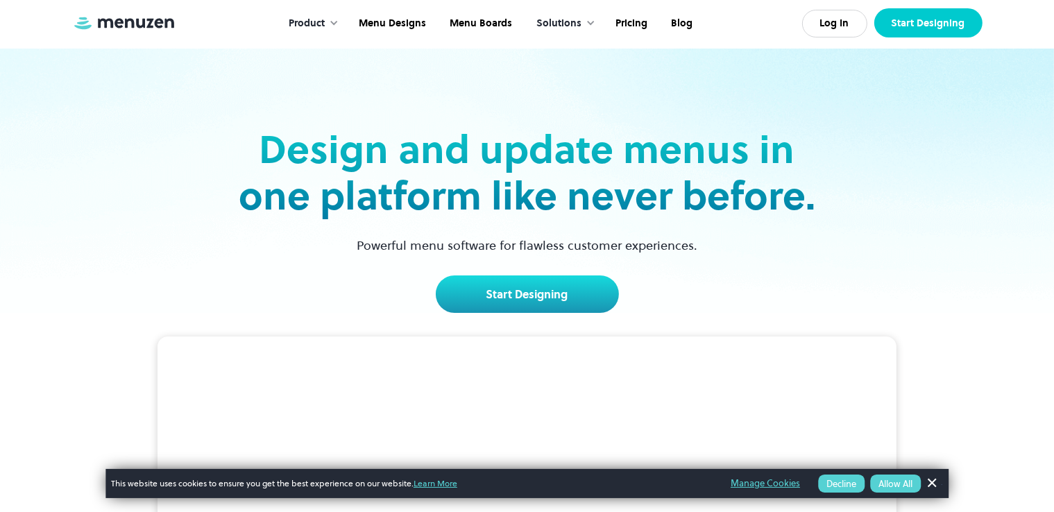
click at [917, 24] on link "Start Designing" at bounding box center [928, 22] width 108 height 29
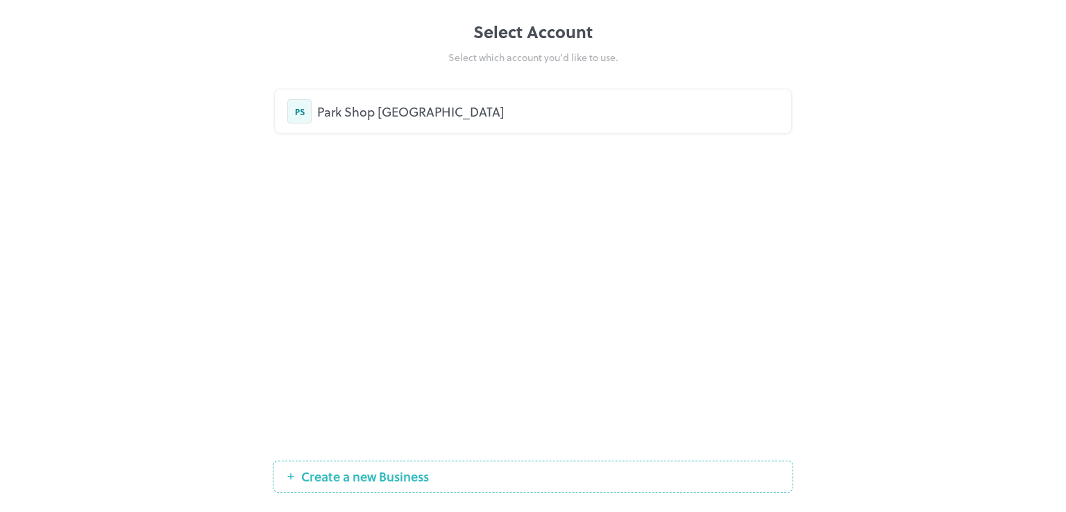
click at [432, 112] on div "Park Shop Hamuliakovo" at bounding box center [547, 111] width 461 height 19
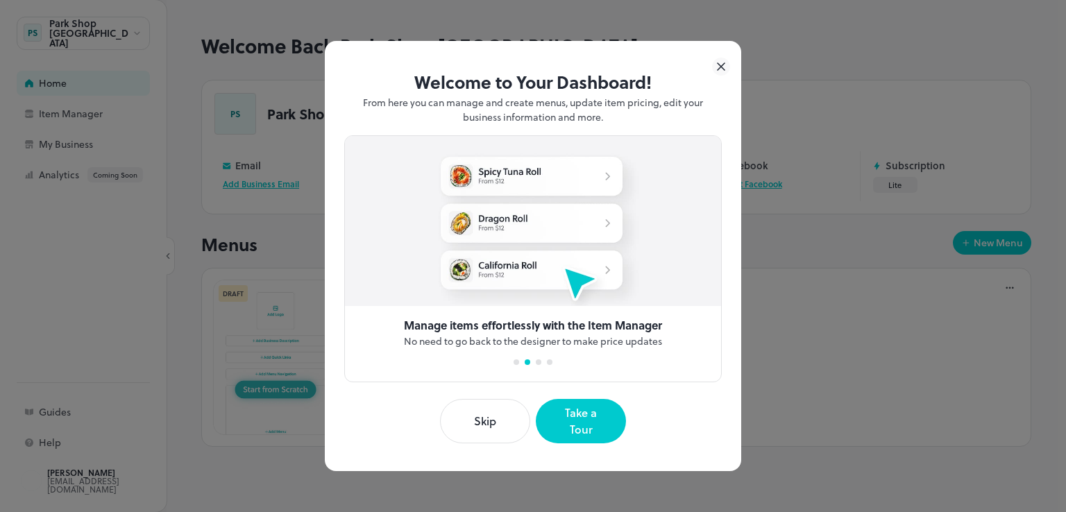
click at [484, 419] on button "Skip" at bounding box center [485, 421] width 90 height 44
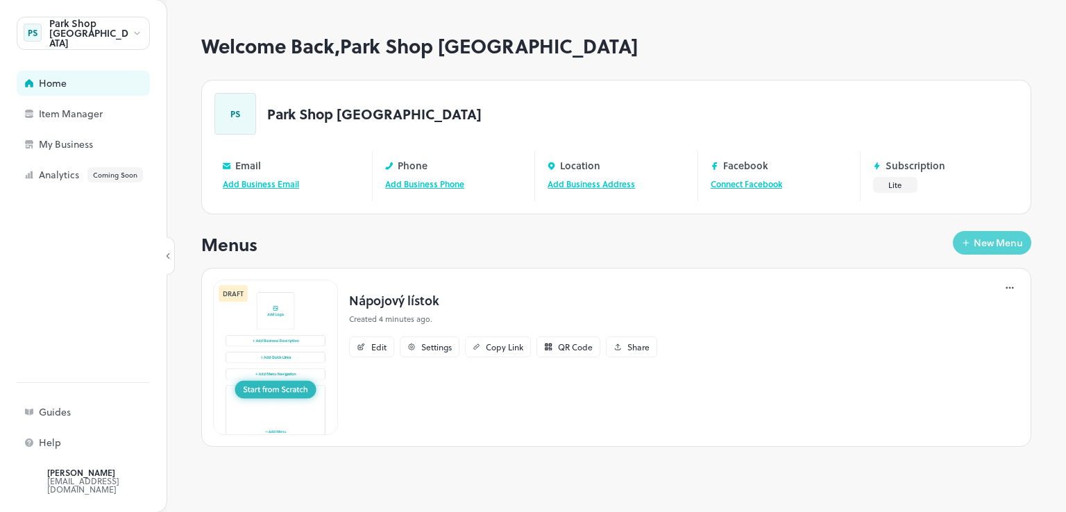
click at [981, 238] on div "New Menu" at bounding box center [997, 243] width 49 height 10
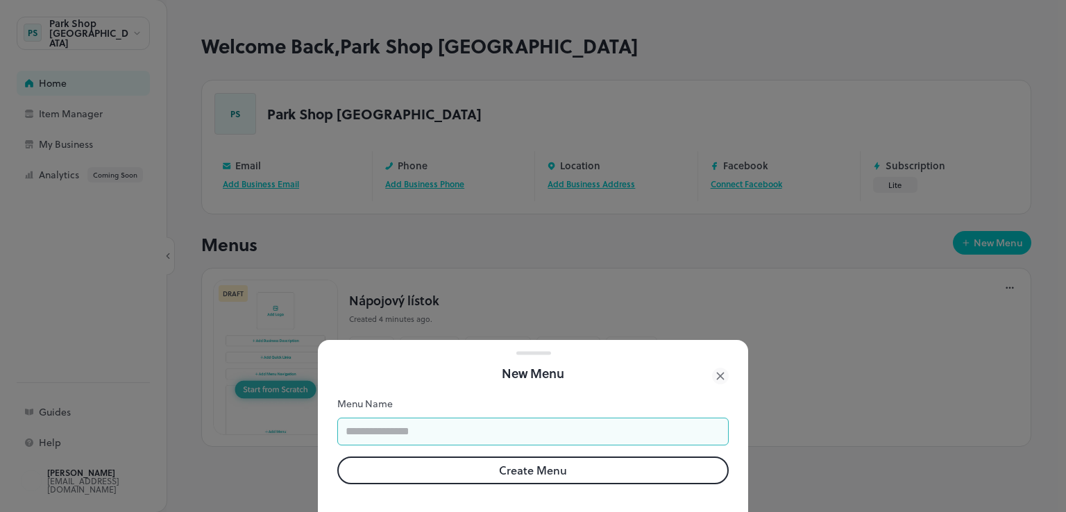
click at [494, 423] on input "text" at bounding box center [532, 432] width 391 height 28
click at [458, 432] on input "text" at bounding box center [532, 432] width 391 height 28
type input "**********"
click at [543, 460] on button "Create Menu" at bounding box center [532, 471] width 391 height 28
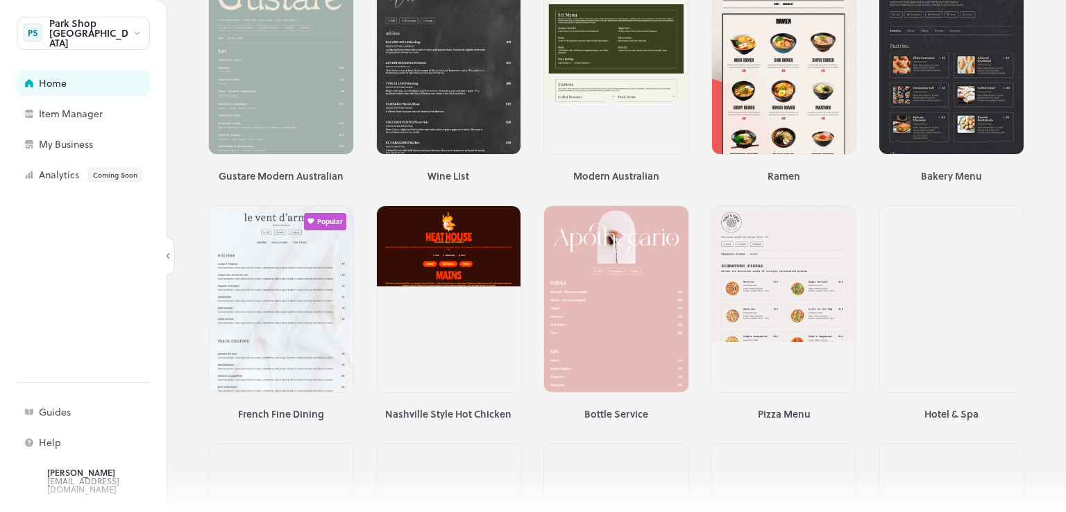
scroll to position [170, 0]
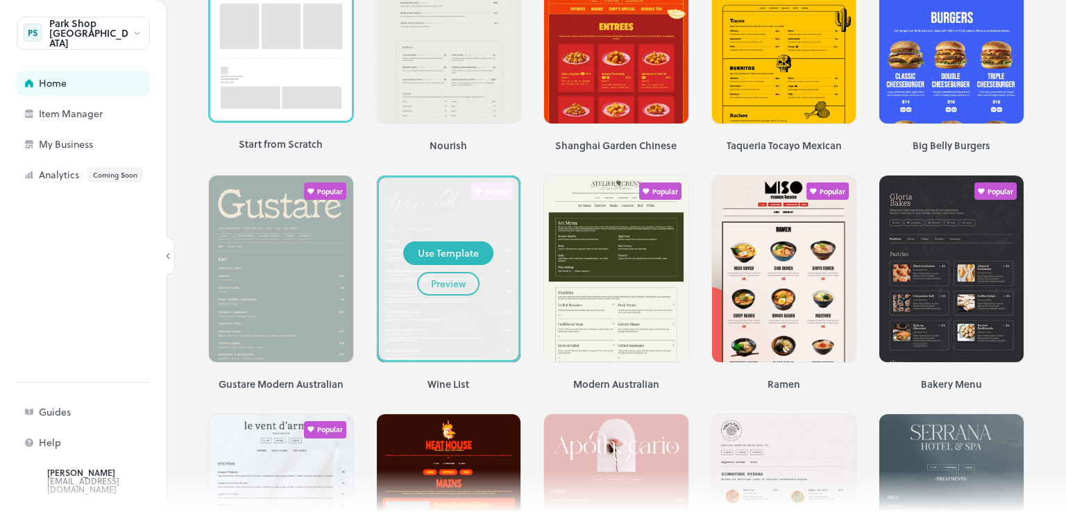
click at [457, 278] on div "Preview" at bounding box center [448, 283] width 35 height 15
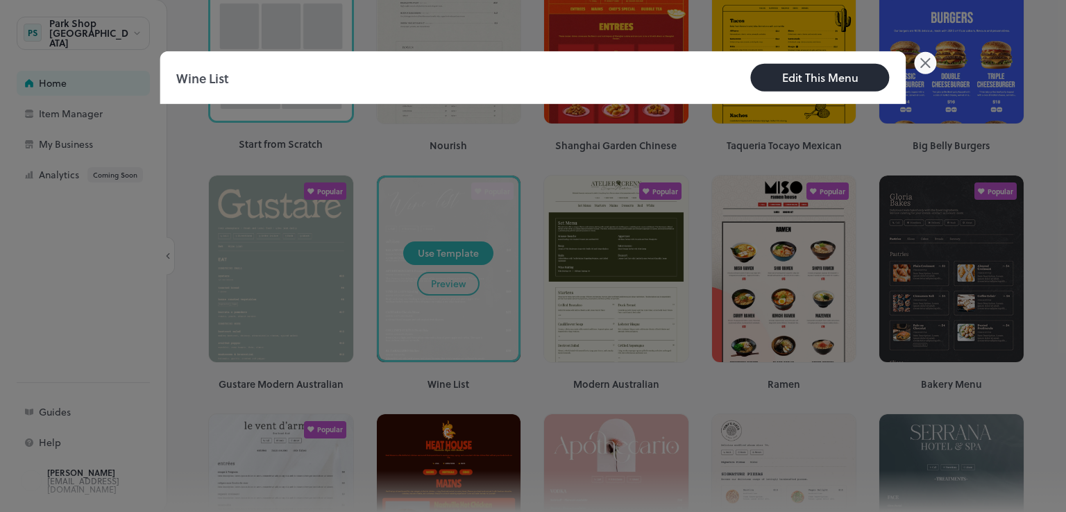
click at [791, 80] on div "Edit This Menu" at bounding box center [820, 77] width 76 height 17
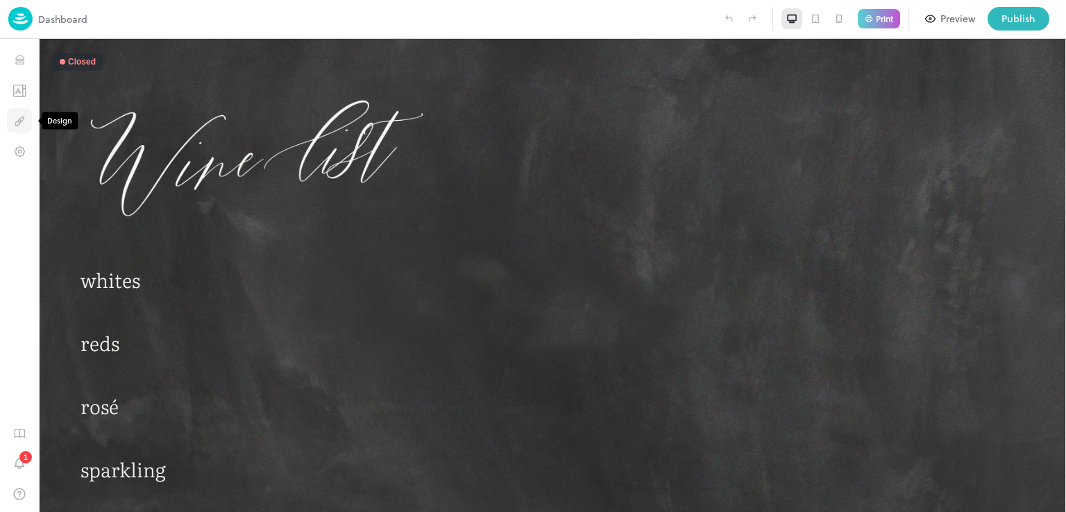
click at [22, 122] on icon "Design" at bounding box center [19, 120] width 13 height 13
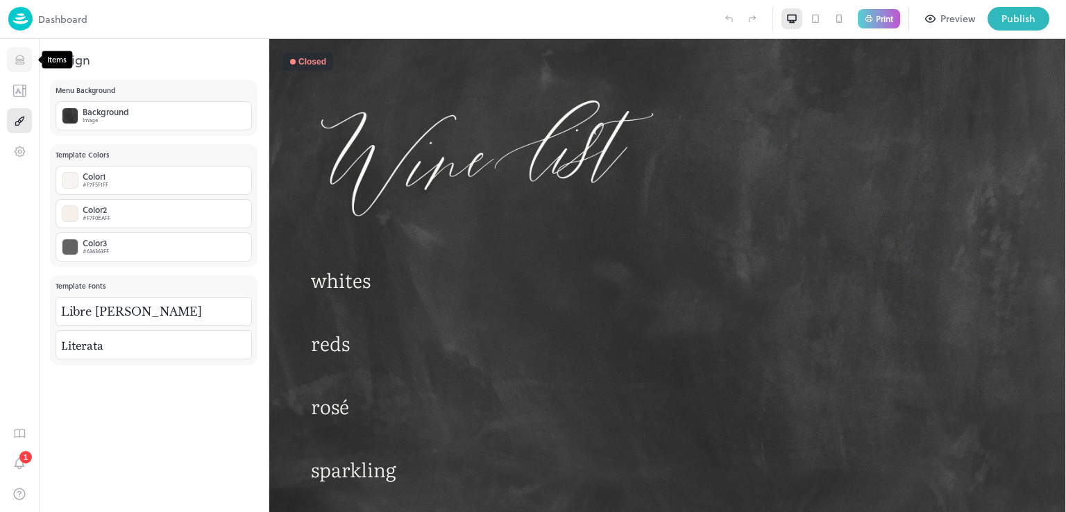
click at [22, 60] on icon "Items" at bounding box center [19, 59] width 13 height 13
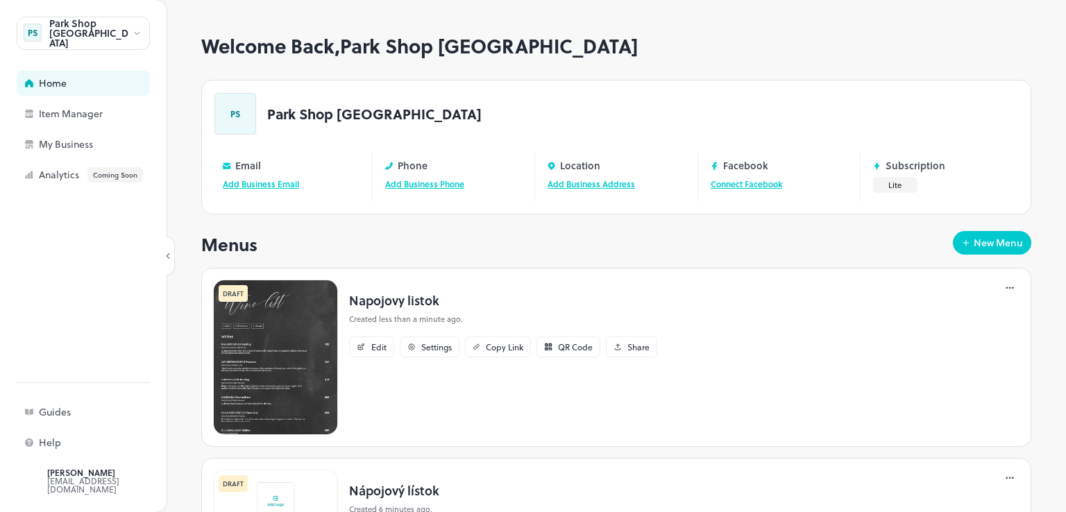
scroll to position [158, 0]
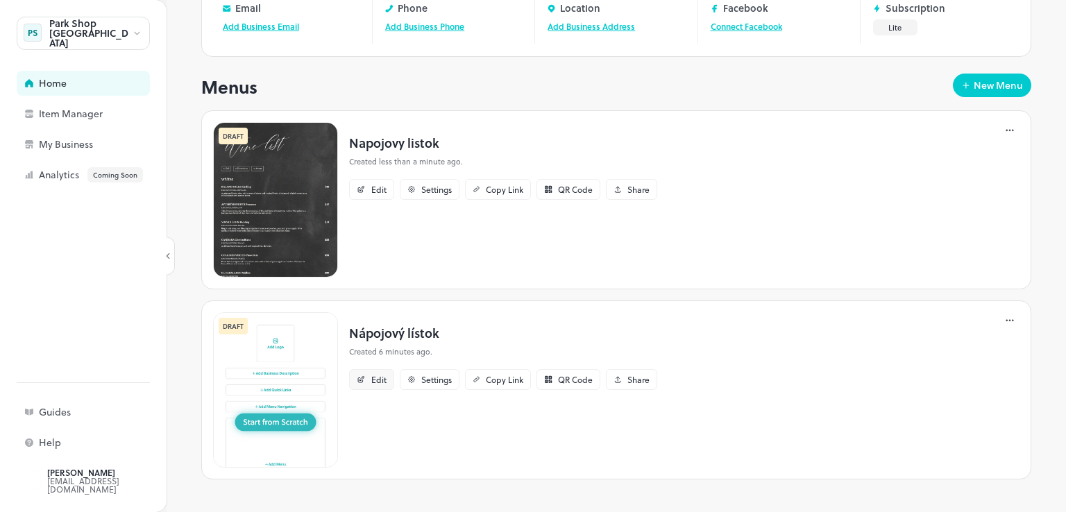
click at [381, 380] on div "Edit" at bounding box center [378, 379] width 15 height 8
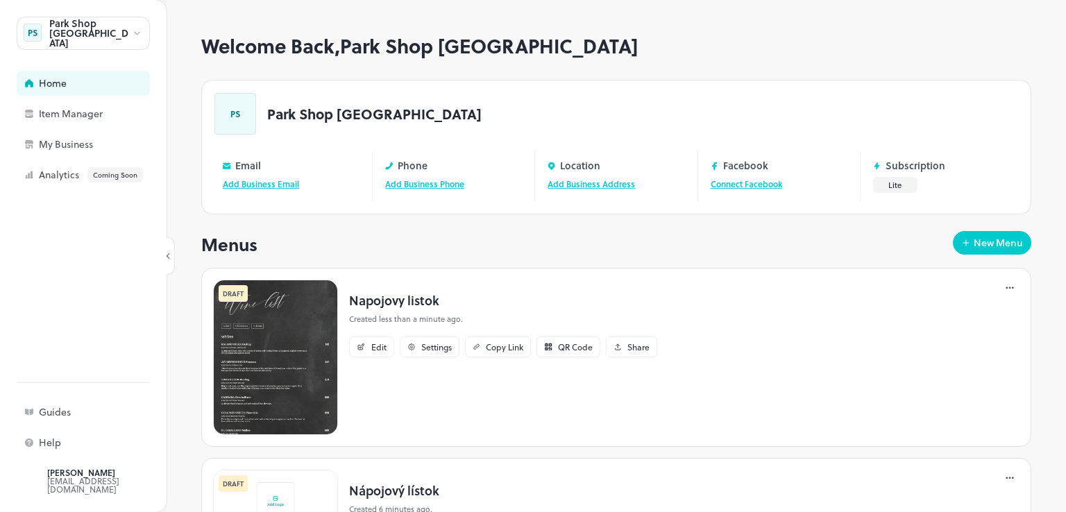
scroll to position [158, 0]
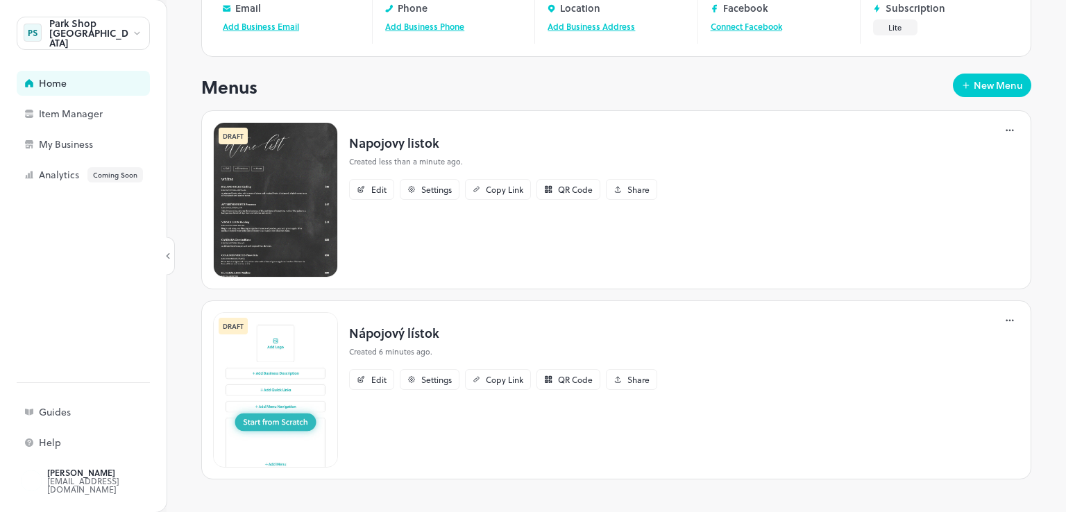
click at [724, 457] on div "DRAFT Nápojový lístok Created 6 minutes ago. Edit Settings Copy Link QR Code Sh…" at bounding box center [616, 389] width 830 height 179
click at [661, 232] on div "Napojovy listok Created less than a minute ago. Edit Settings Copy Link QR Code…" at bounding box center [503, 199] width 330 height 155
click at [278, 423] on img at bounding box center [275, 389] width 125 height 155
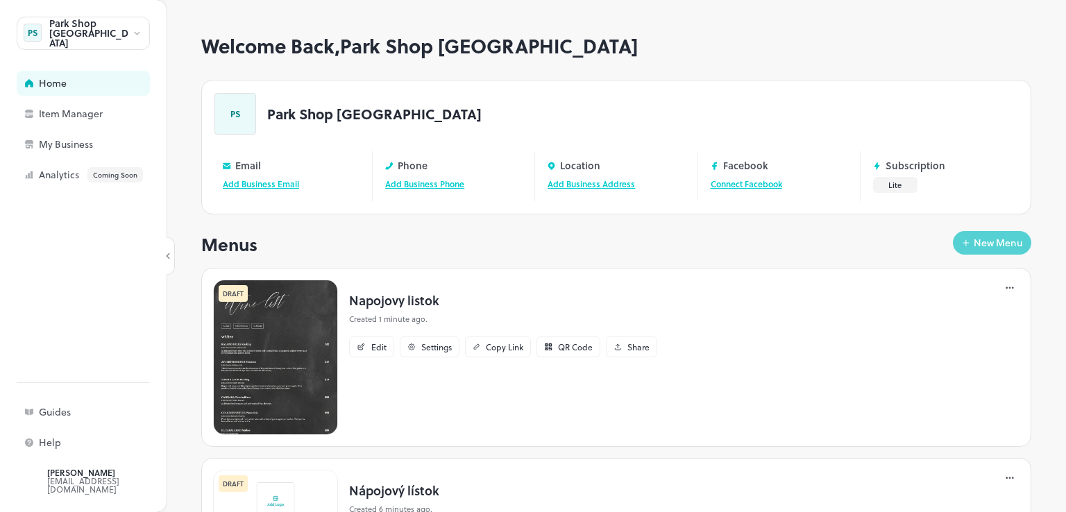
click at [961, 242] on icon "button" at bounding box center [966, 243] width 10 height 10
click at [973, 246] on div "New Menu" at bounding box center [997, 243] width 49 height 10
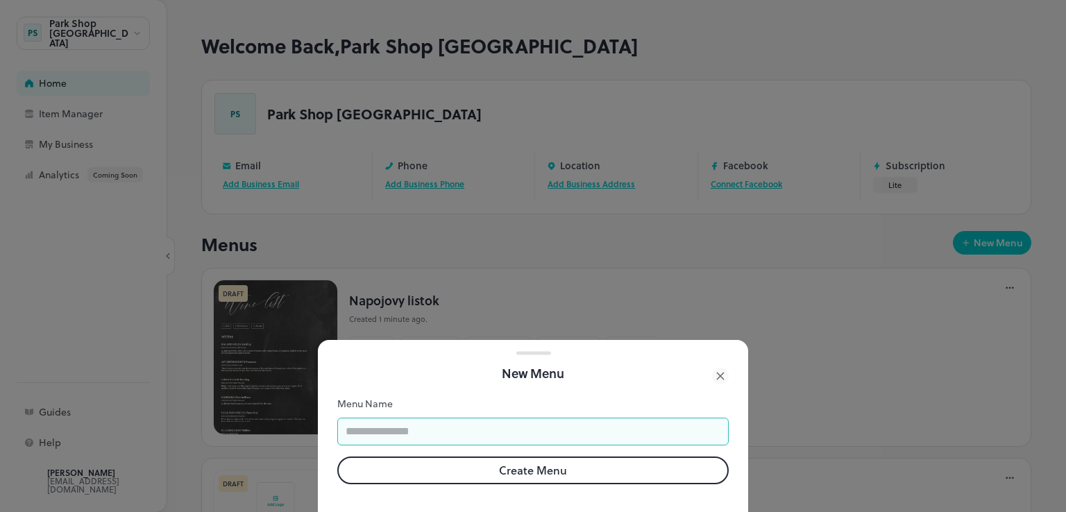
click at [527, 418] on input "text" at bounding box center [532, 432] width 391 height 28
type input "****"
click at [547, 461] on button "Create Menu" at bounding box center [532, 471] width 391 height 28
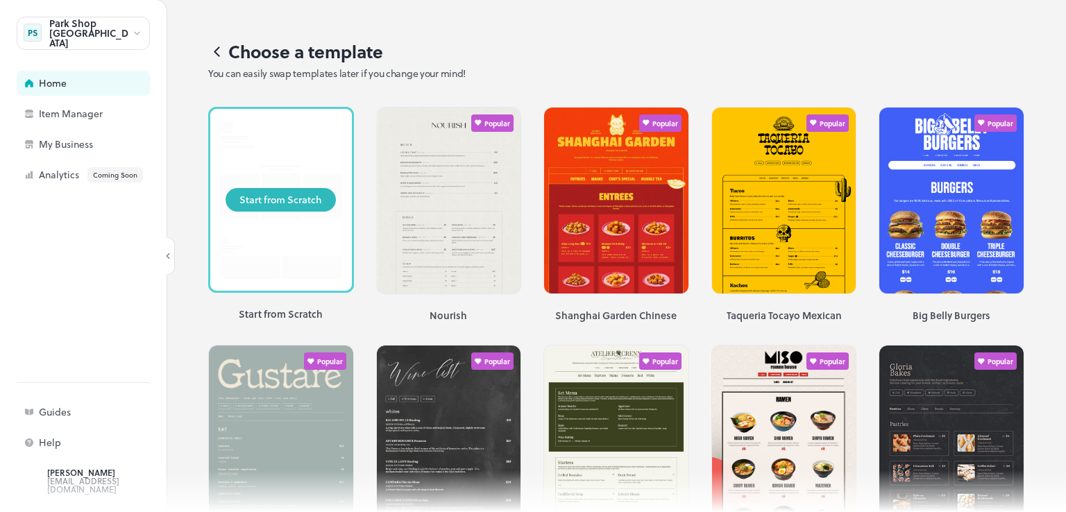
click at [289, 213] on div "Start from Scratch" at bounding box center [281, 200] width 142 height 182
click at [288, 202] on div "Start from Scratch" at bounding box center [280, 199] width 83 height 15
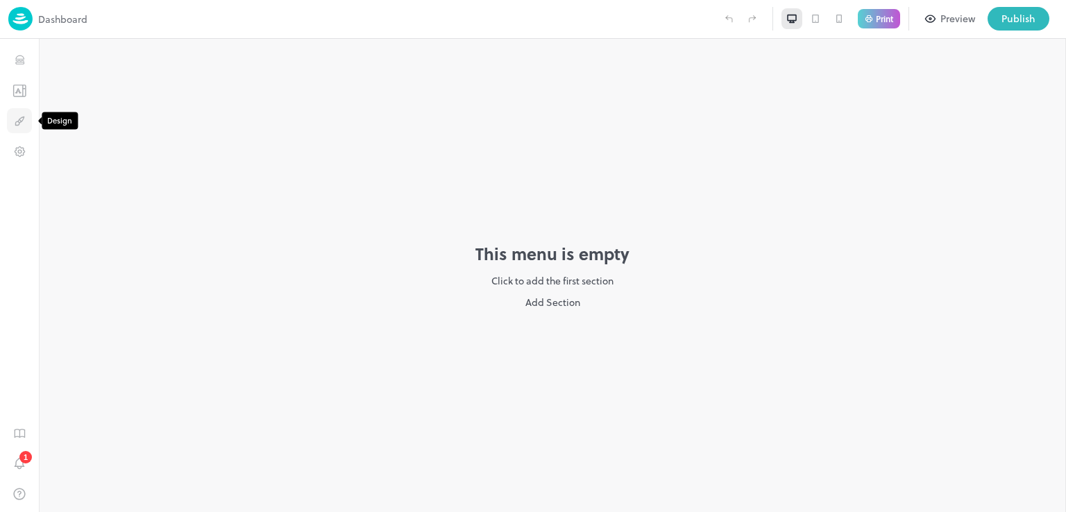
click at [20, 126] on icon "Design" at bounding box center [19, 120] width 13 height 13
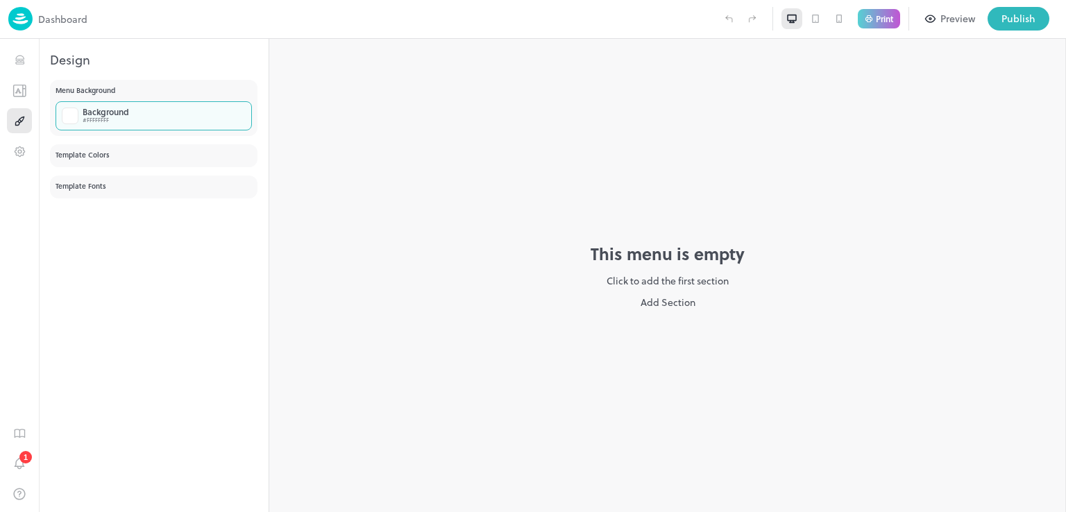
click at [118, 112] on div "Background" at bounding box center [106, 112] width 46 height 8
type input "**********"
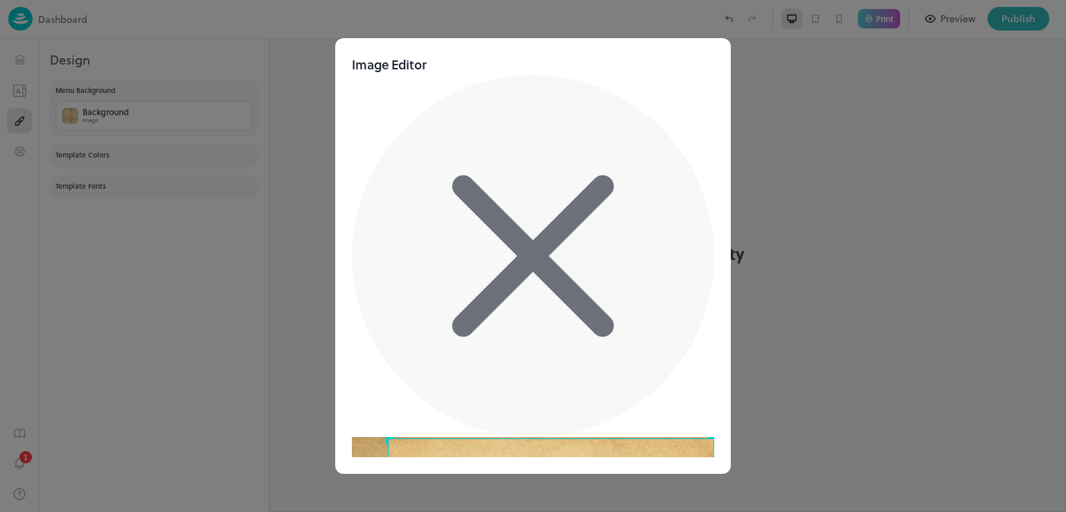
click at [687, 112] on div "Image Editor Crop Ratio 1:1 4:3 3:4 Custom Cancel Apply" at bounding box center [533, 490] width 362 height 871
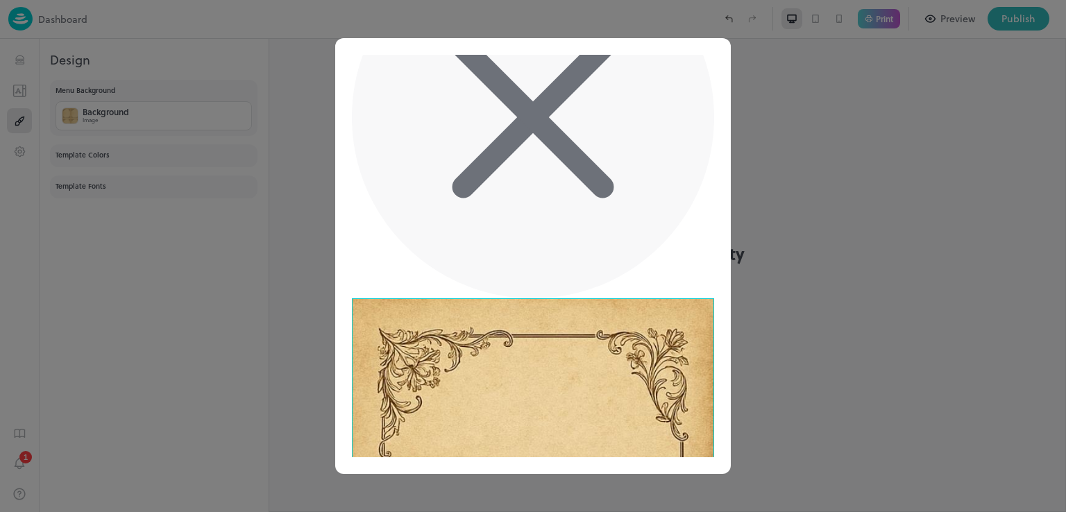
click at [354, 391] on div "Image Editor Crop Ratio 1:1 4:3 3:4 Custom Cancel Apply" at bounding box center [533, 351] width 362 height 871
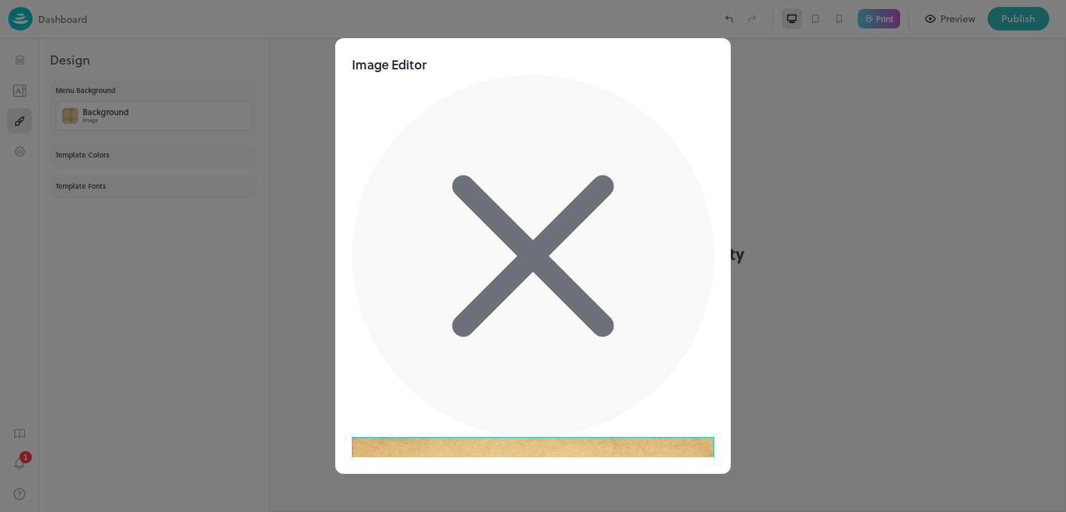
scroll to position [69, 0]
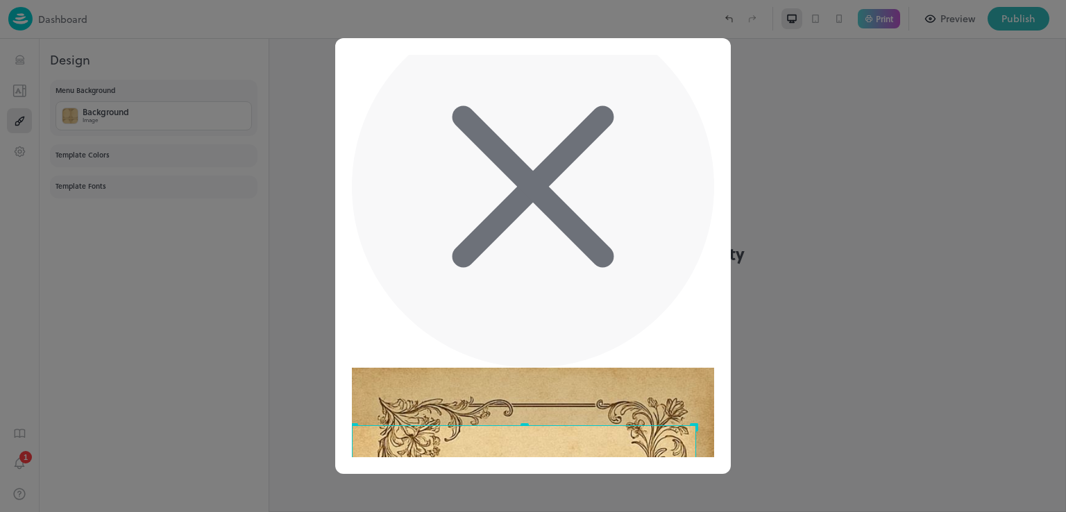
click at [314, 511] on html "Dashboard Print Preview Publish 1 Items 0/30 Add To pick up a draggable item, p…" at bounding box center [533, 256] width 1066 height 512
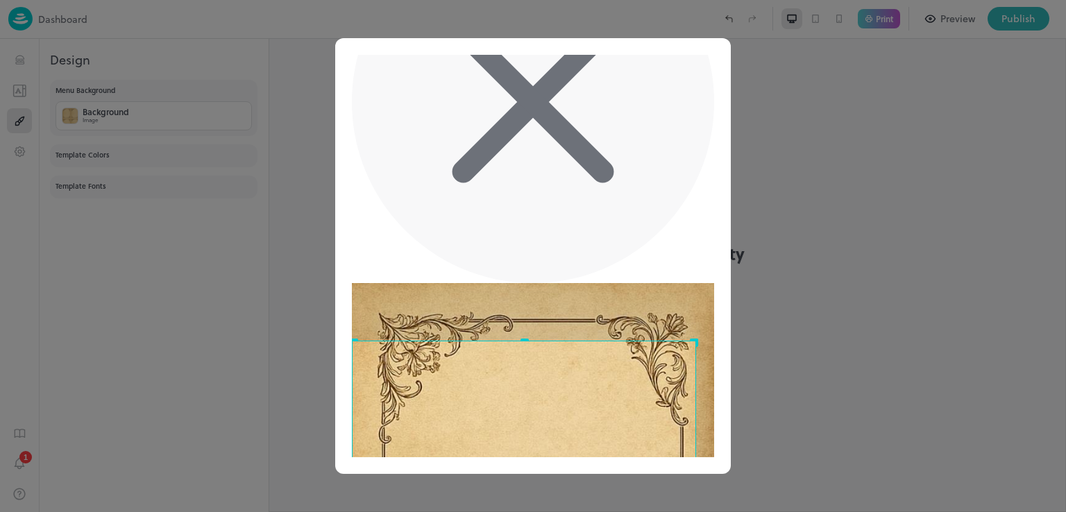
scroll to position [0, 0]
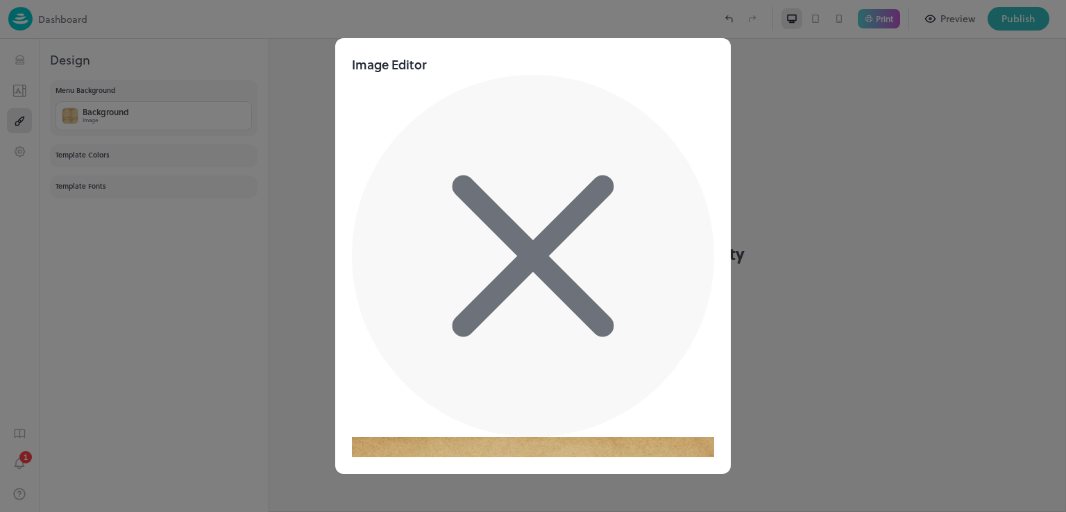
click at [715, 85] on div "Image Editor Crop Ratio 1:1 4:3 3:4 Custom Cancel Apply" at bounding box center [533, 255] width 396 height 435
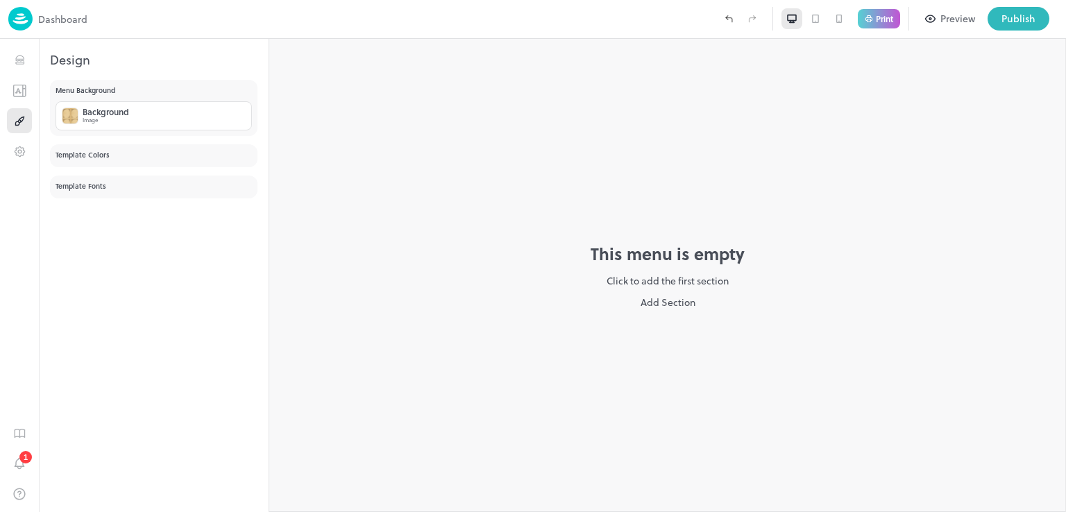
click at [672, 511] on div at bounding box center [533, 512] width 1066 height 0
click at [679, 299] on div "Add Section" at bounding box center [667, 302] width 55 height 15
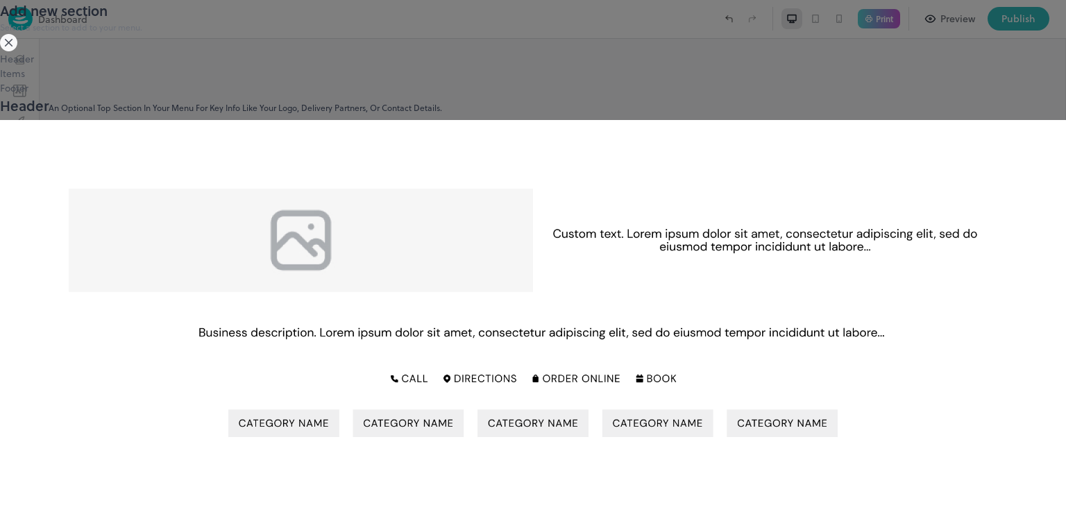
click at [241, 80] on div "Items" at bounding box center [533, 73] width 1066 height 15
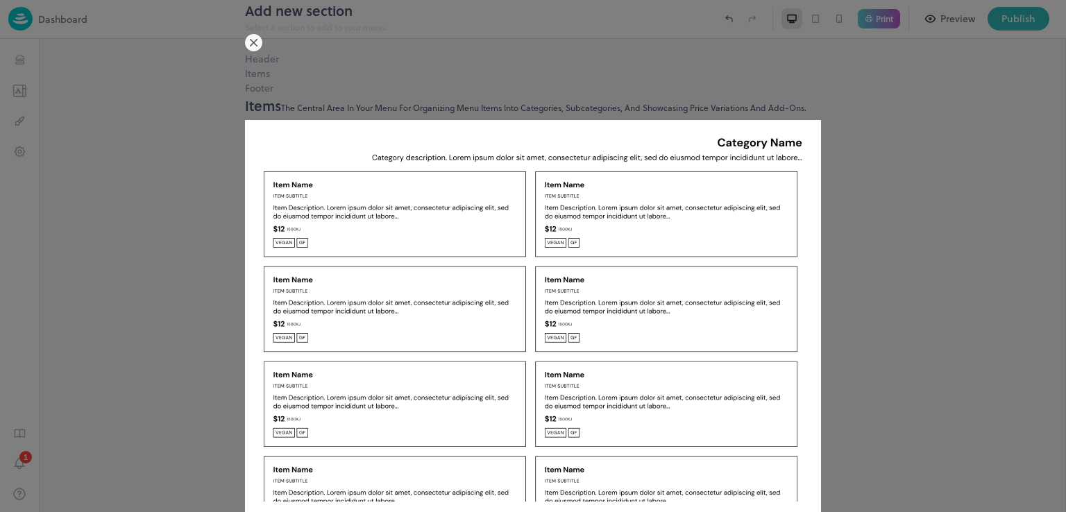
click at [245, 95] on div "Footer" at bounding box center [533, 87] width 576 height 15
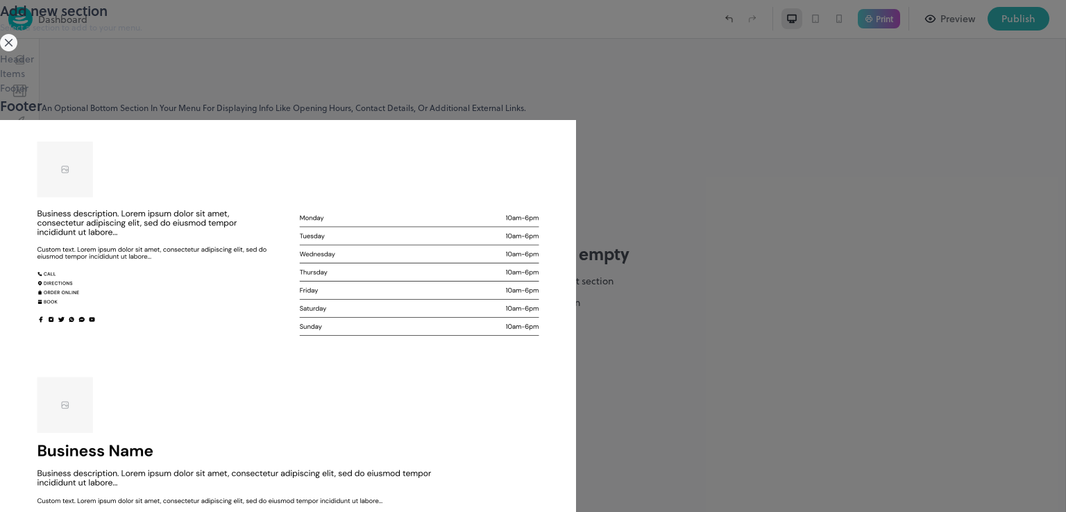
click at [216, 80] on div "Items" at bounding box center [533, 73] width 1066 height 15
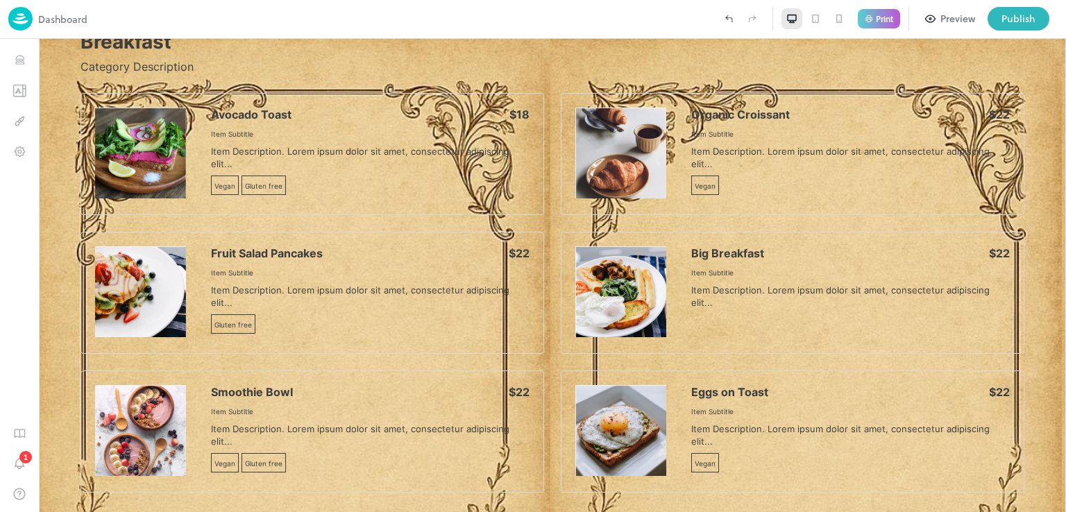
scroll to position [6, 0]
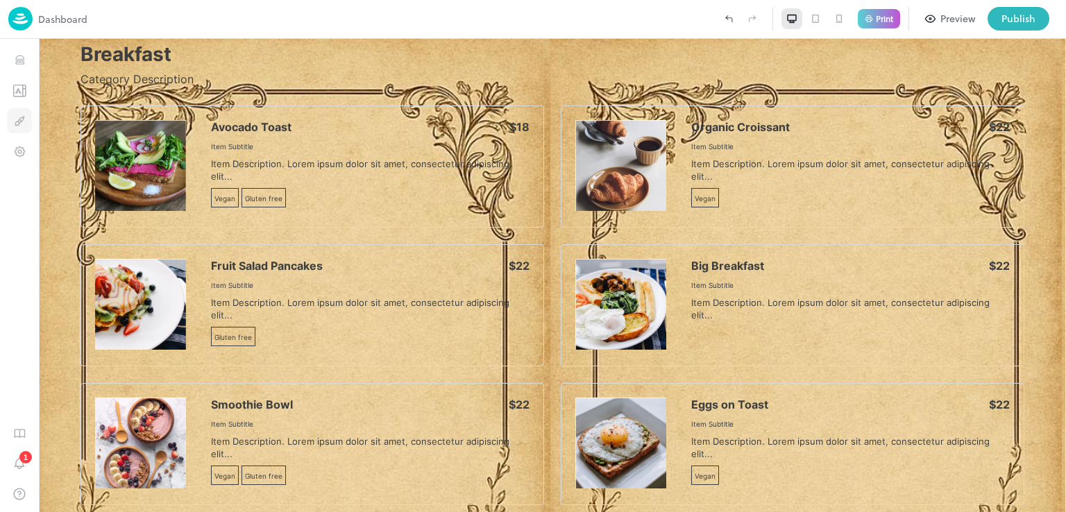
click at [16, 118] on icon "Design" at bounding box center [19, 120] width 13 height 13
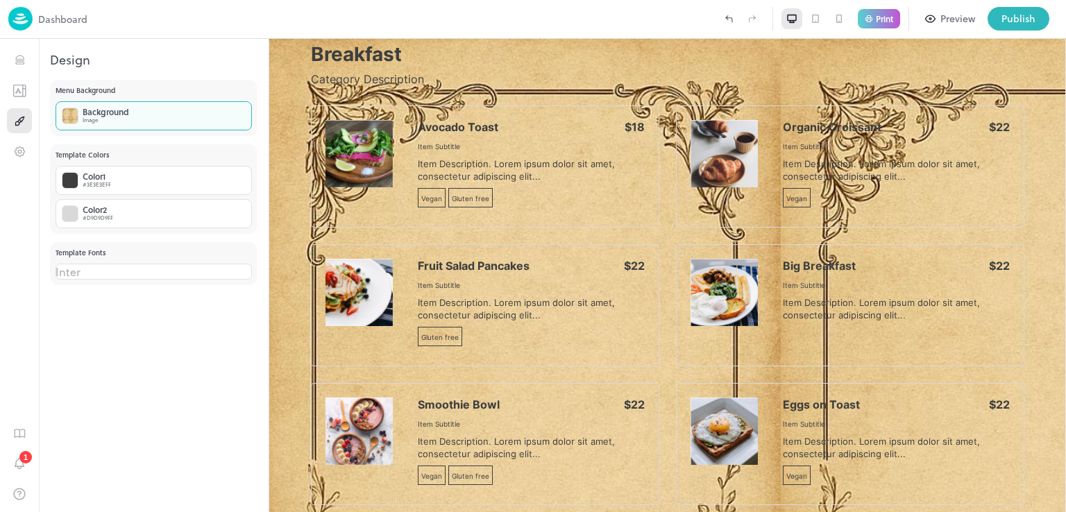
click at [154, 115] on div "Background Image" at bounding box center [154, 115] width 196 height 29
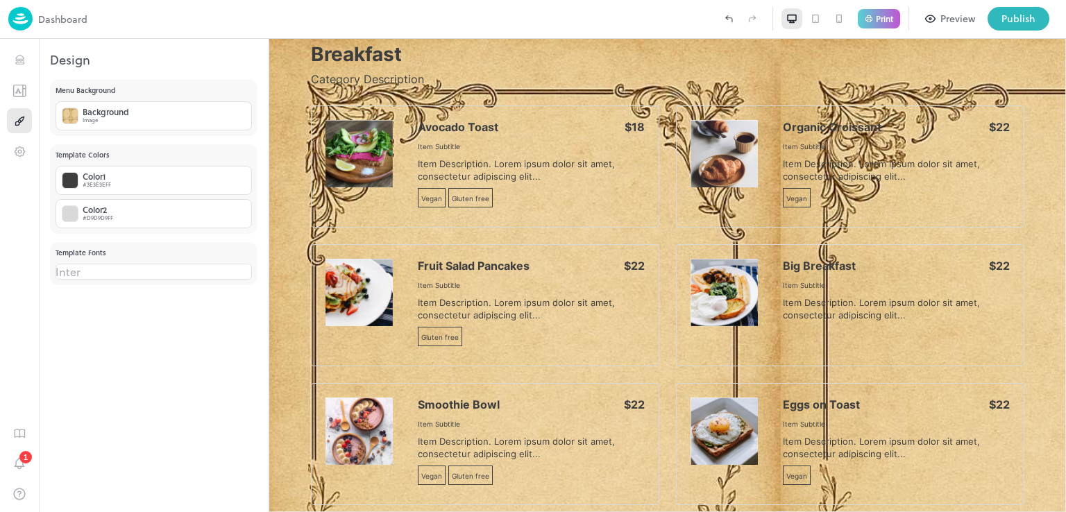
click at [155, 511] on div at bounding box center [533, 512] width 1066 height 0
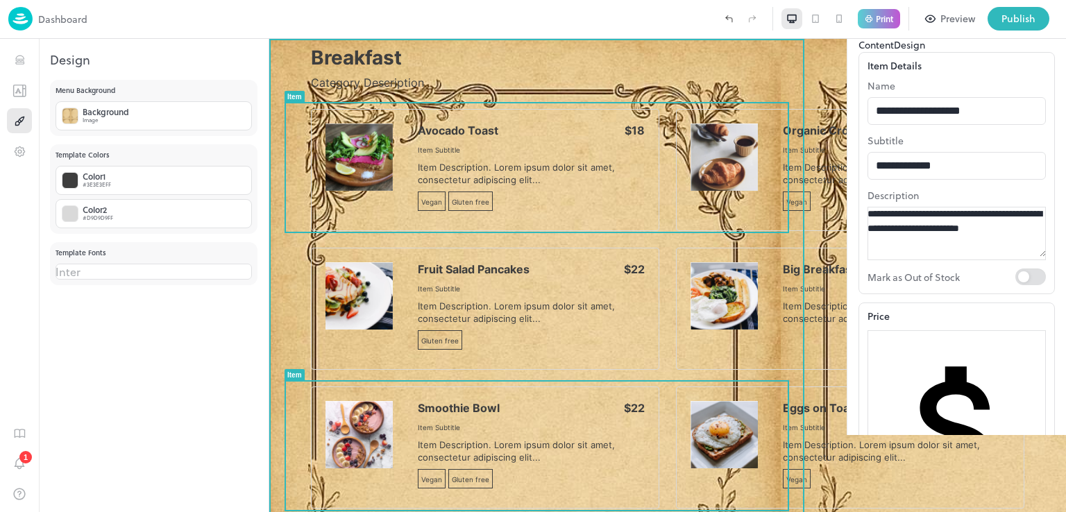
drag, startPoint x: 368, startPoint y: 306, endPoint x: 664, endPoint y: 176, distance: 323.4
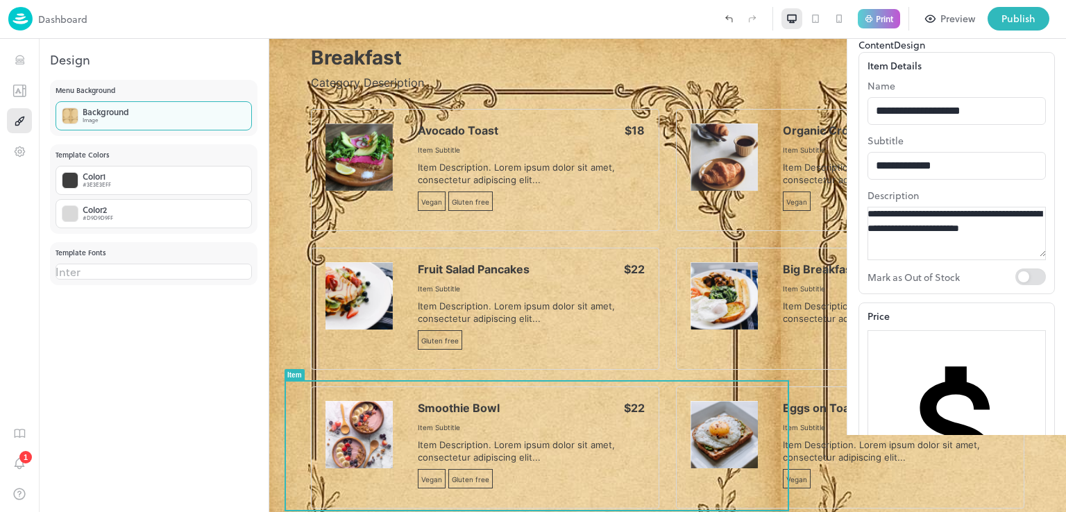
click at [130, 123] on div "Background Image" at bounding box center [154, 115] width 196 height 29
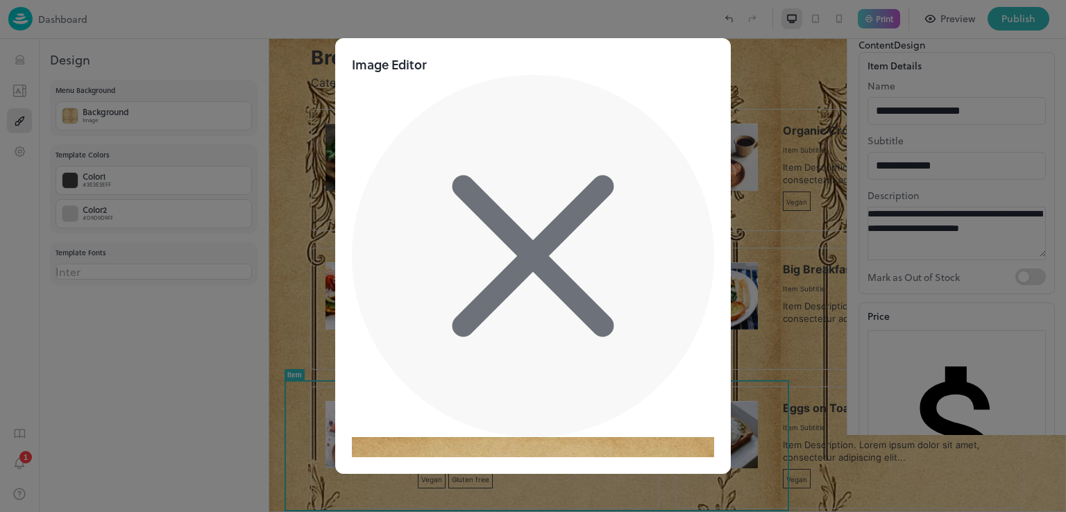
scroll to position [154, 0]
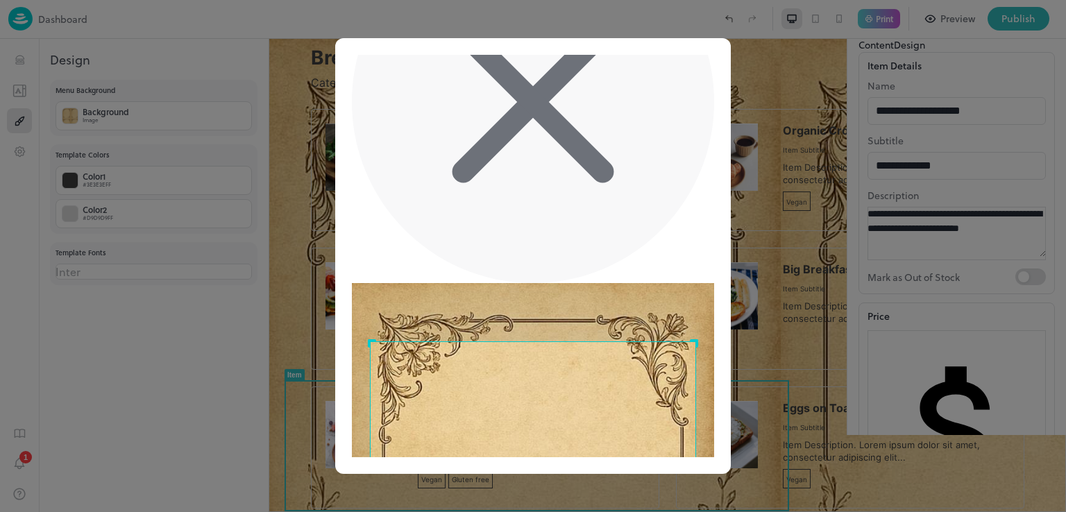
click at [173, 314] on div at bounding box center [533, 256] width 1066 height 512
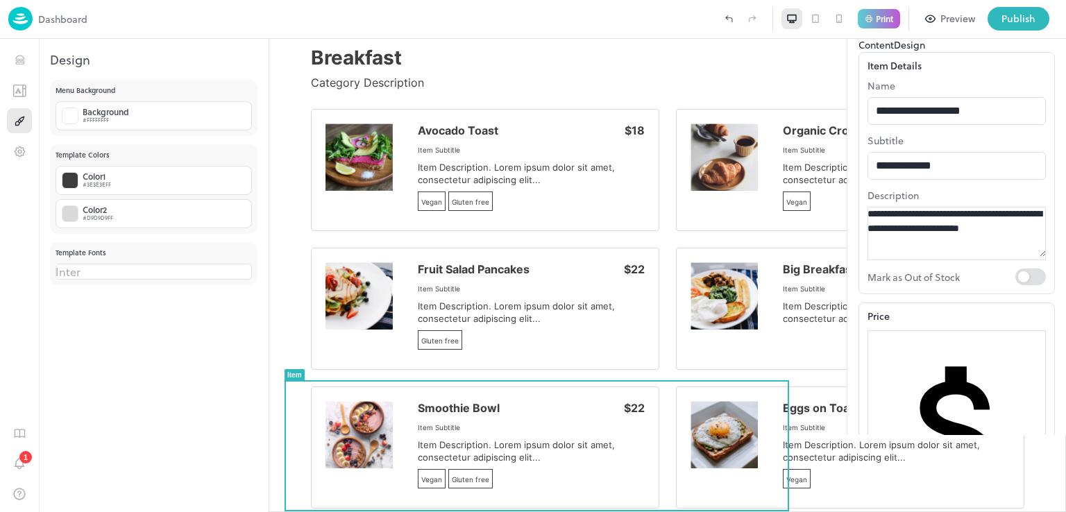
type input "**********"
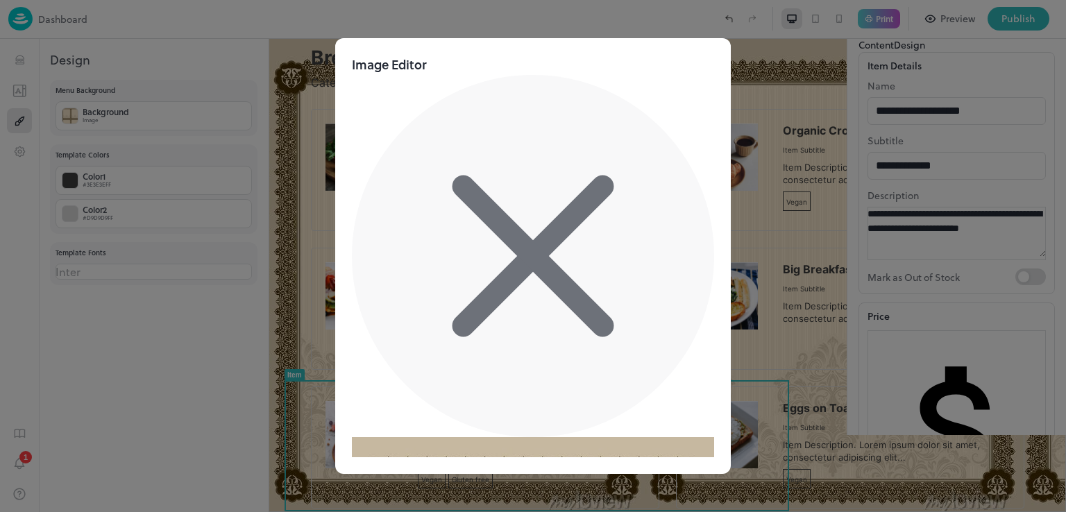
click at [706, 37] on div "Image Editor Crop Ratio 1:1 4:3 3:4 Custom Cancel Apply" at bounding box center [533, 256] width 1066 height 512
click at [347, 132] on div "Image Editor Crop Ratio 1:1 4:3 3:4 Custom Cancel Apply" at bounding box center [533, 255] width 396 height 435
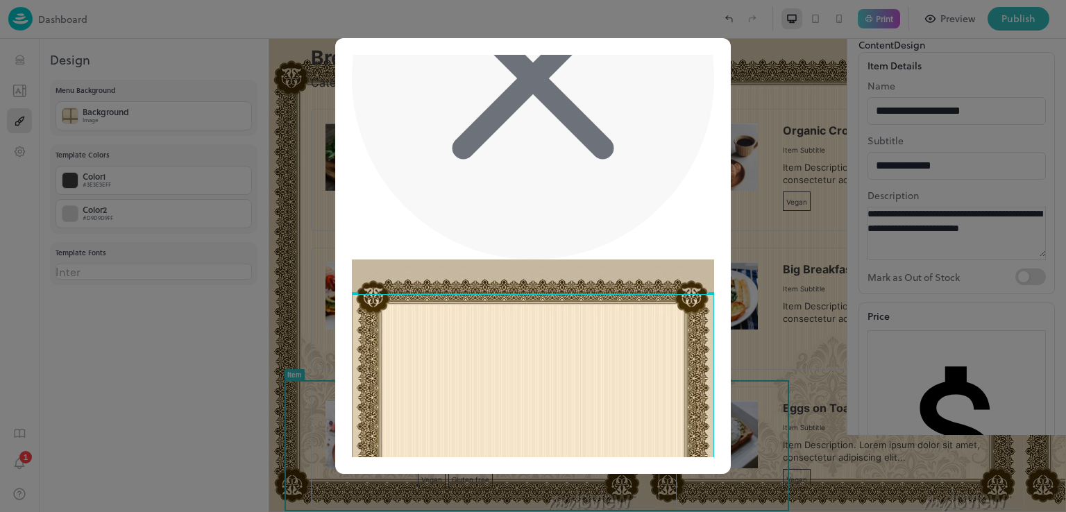
scroll to position [108, 0]
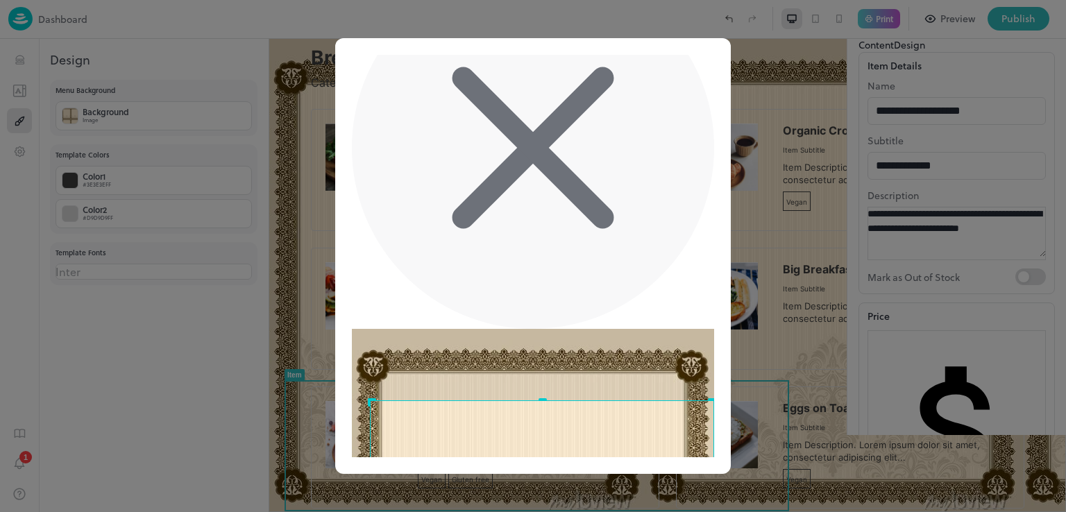
click at [688, 434] on div "Image Editor Crop Ratio 1:1 4:3 3:4 Custom Cancel Apply" at bounding box center [533, 396] width 362 height 898
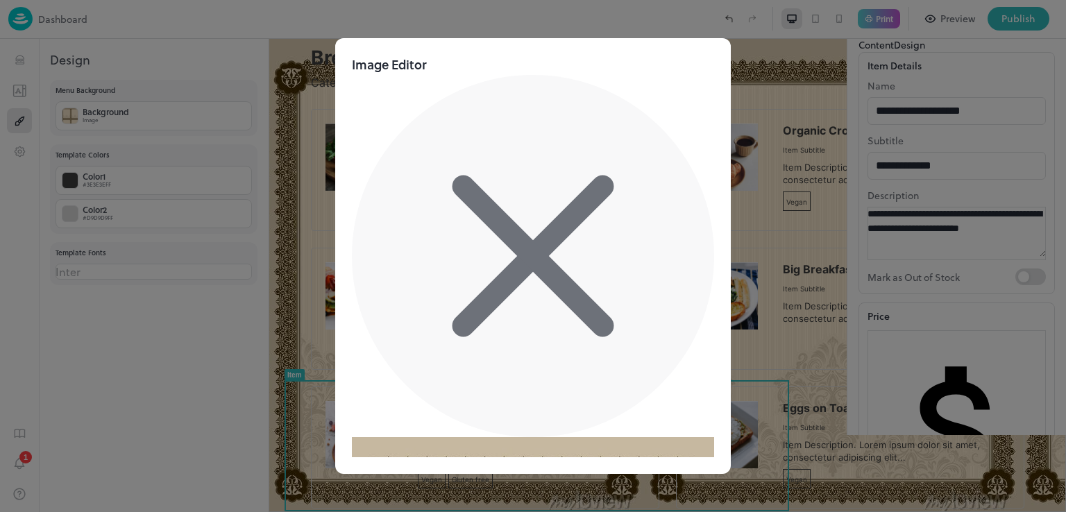
click at [352, 98] on div "Image Editor Crop Ratio 1:1 4:3 3:4 Custom Cancel Apply" at bounding box center [533, 504] width 362 height 898
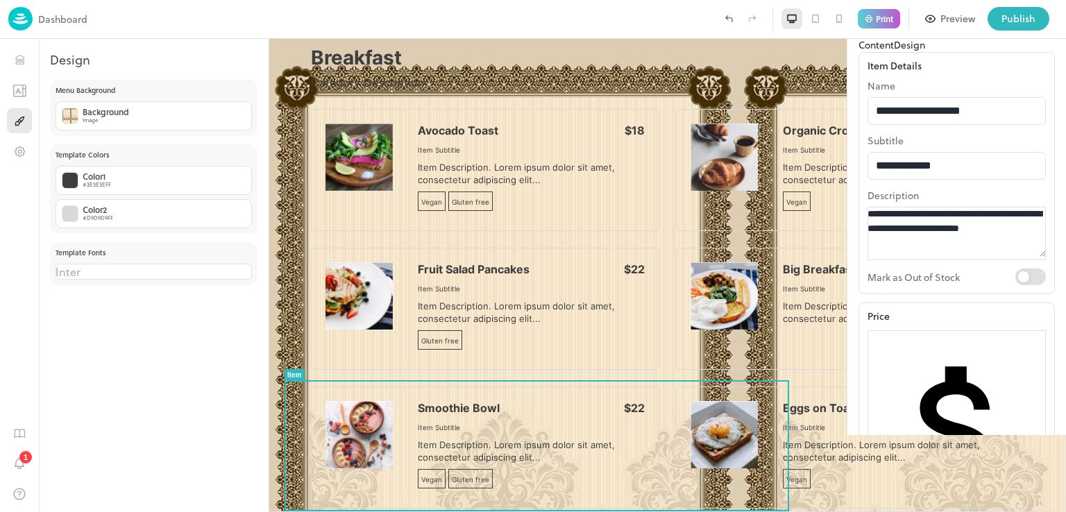
click at [19, 511] on div at bounding box center [533, 512] width 1066 height 0
click at [25, 13] on img at bounding box center [20, 19] width 24 height 24
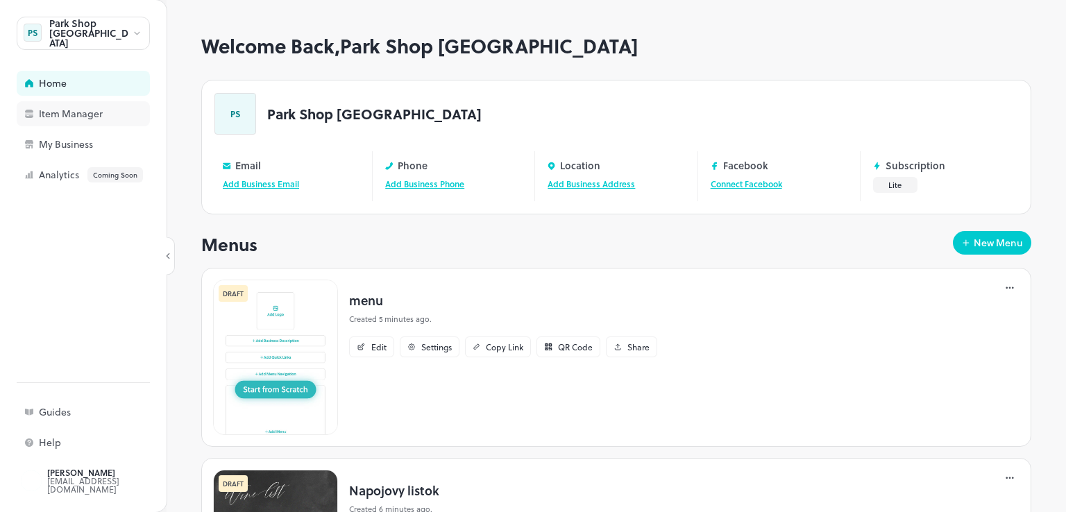
click at [105, 112] on div "Item Manager" at bounding box center [108, 114] width 139 height 10
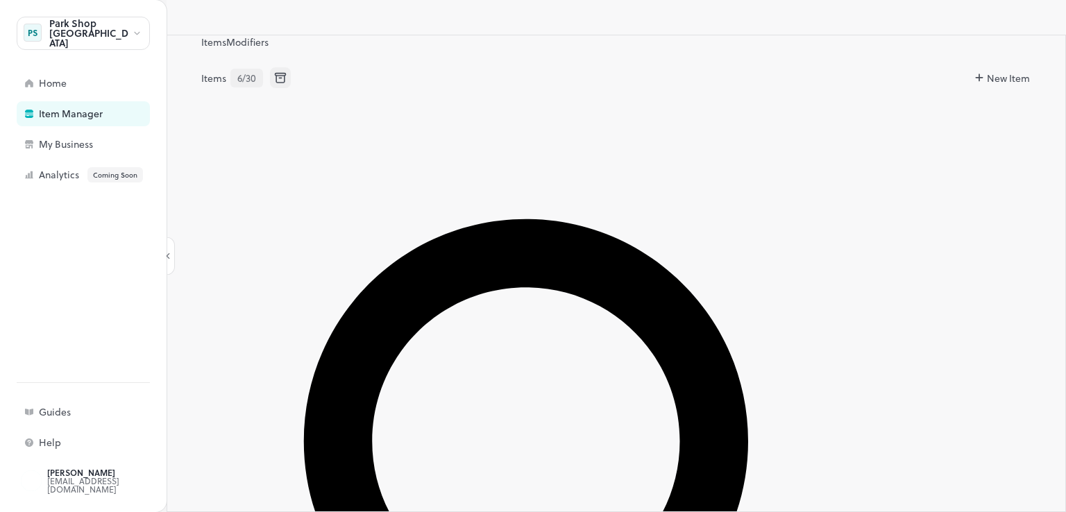
click at [269, 46] on button "Modifiers" at bounding box center [247, 42] width 42 height 15
click at [216, 39] on button "Items" at bounding box center [213, 42] width 25 height 15
click at [975, 83] on button "New Item" at bounding box center [1003, 78] width 56 height 15
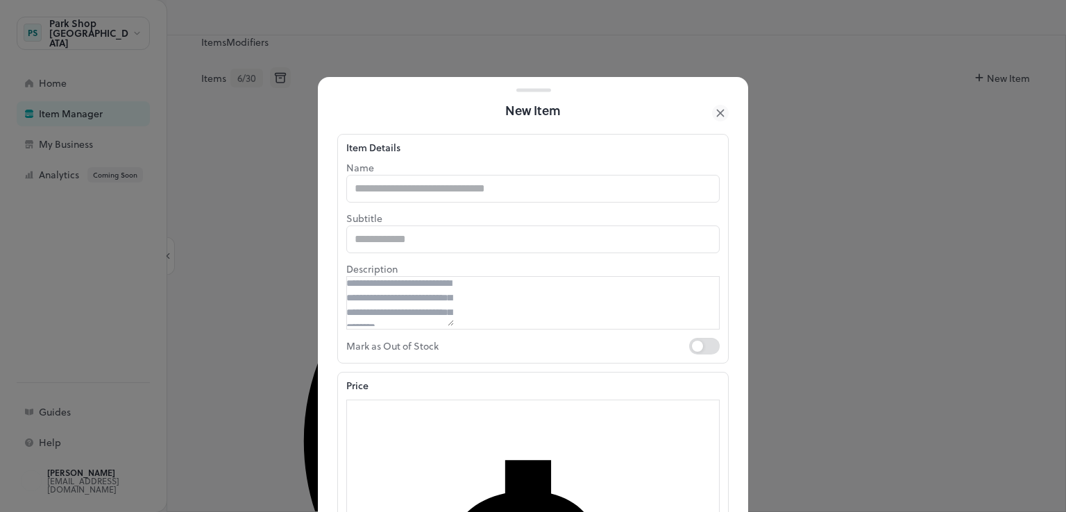
click at [716, 106] on icon at bounding box center [720, 113] width 17 height 17
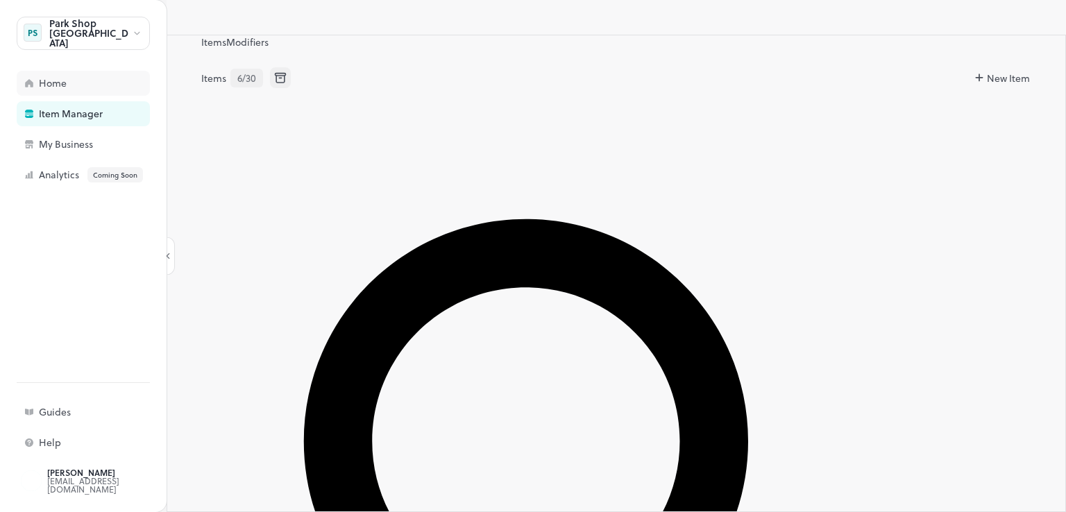
click at [94, 87] on div "Home" at bounding box center [108, 83] width 139 height 10
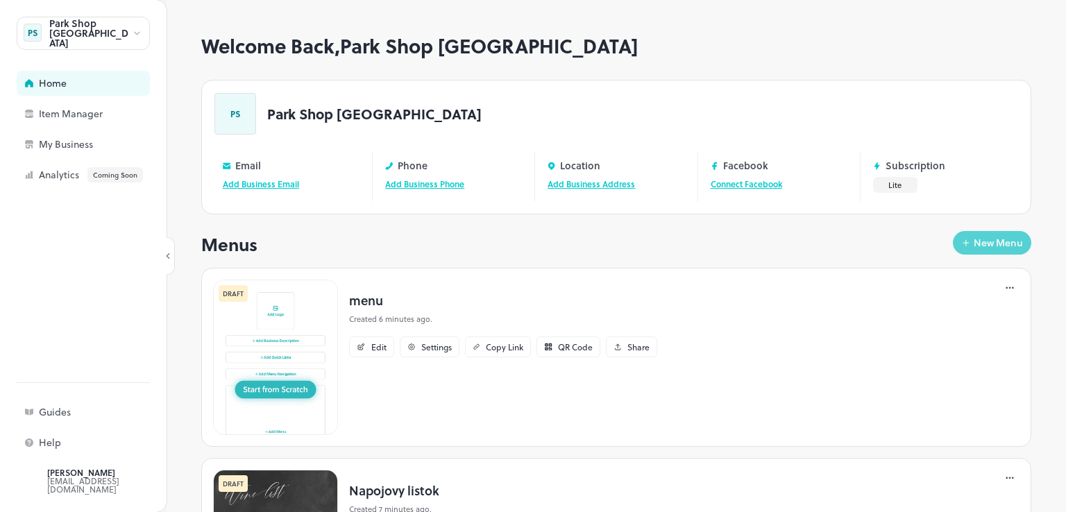
click at [1010, 240] on div "New Menu" at bounding box center [997, 243] width 49 height 10
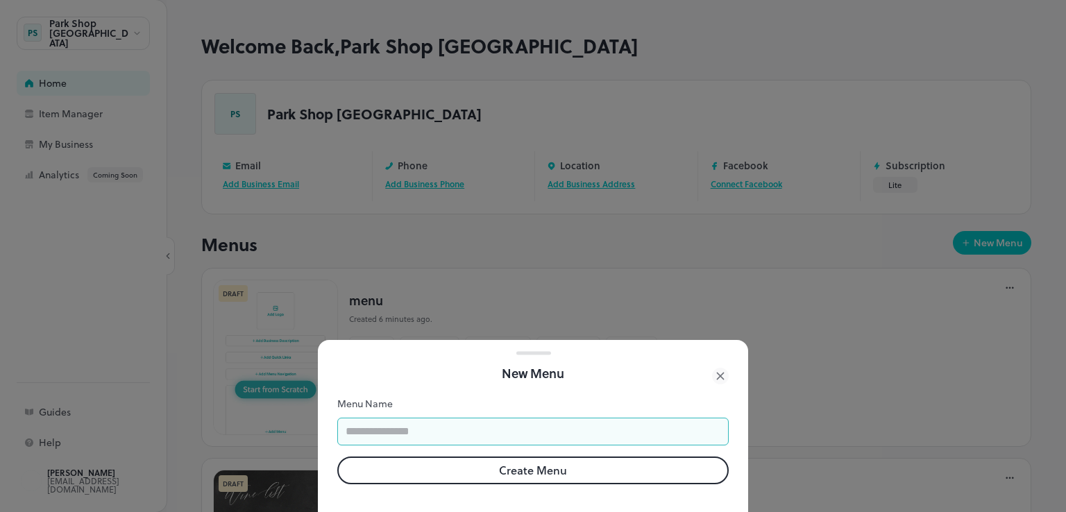
click at [529, 418] on input "text" at bounding box center [532, 432] width 391 height 28
type input "**"
click at [567, 477] on div "Menu Name ** ​ Create Menu" at bounding box center [533, 454] width 430 height 115
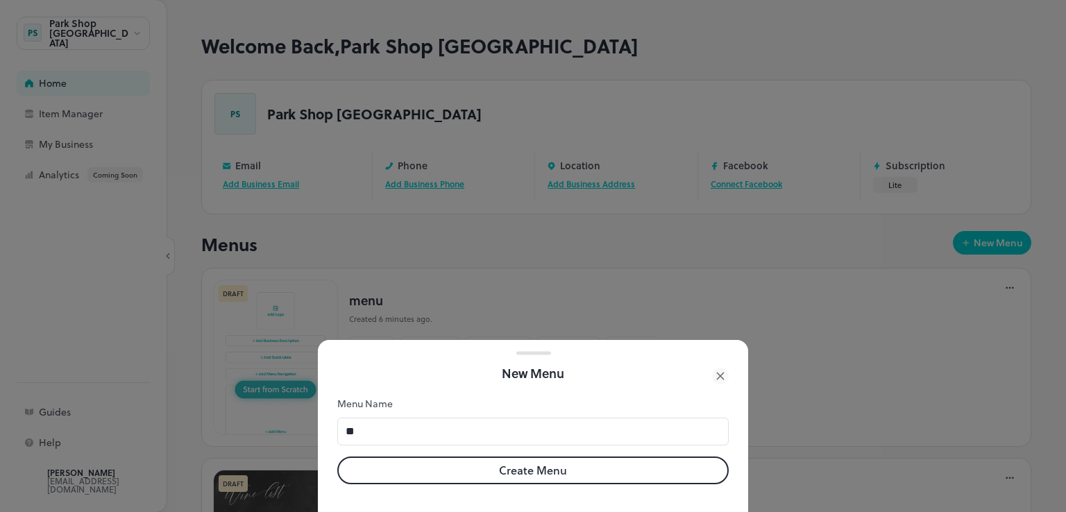
click at [566, 466] on button "Create Menu" at bounding box center [532, 471] width 391 height 28
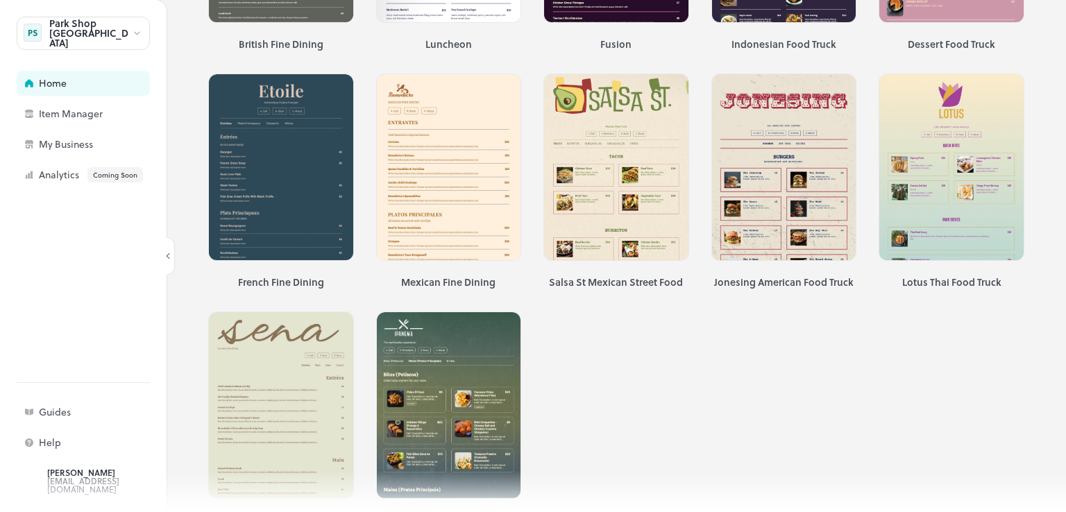
scroll to position [2460, 0]
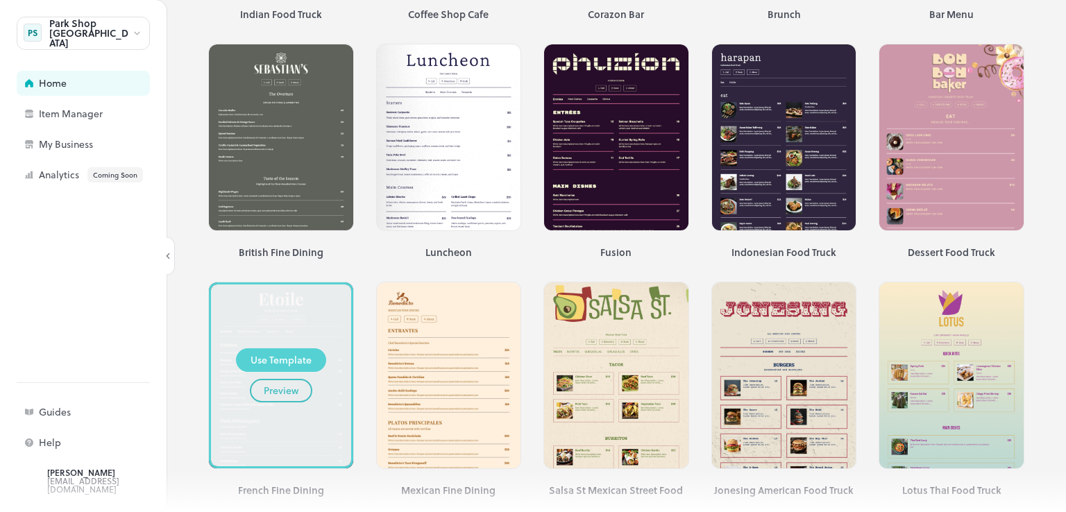
click at [294, 352] on div "Use Template" at bounding box center [280, 359] width 61 height 15
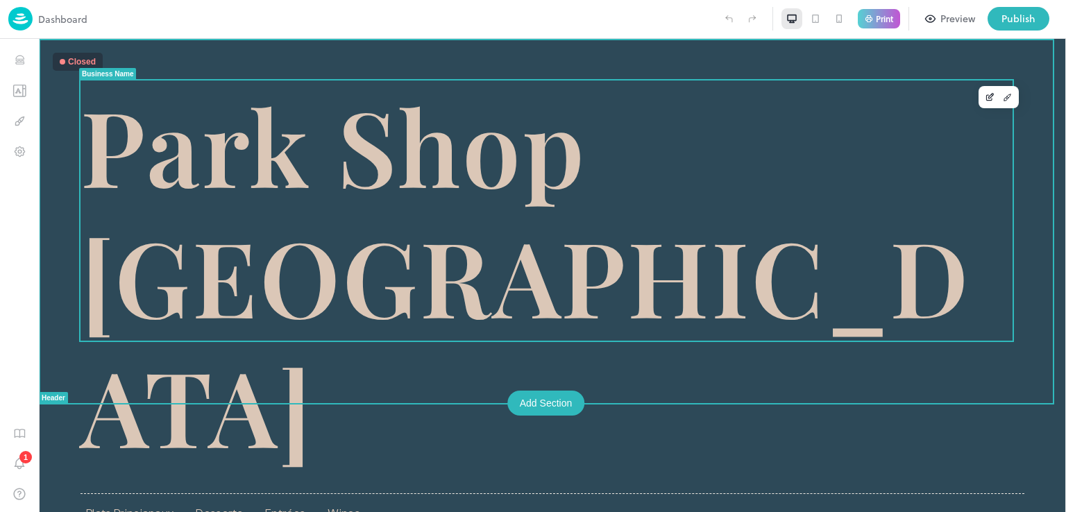
click at [423, 210] on span "Park Shop [GEOGRAPHIC_DATA]" at bounding box center [552, 275] width 944 height 391
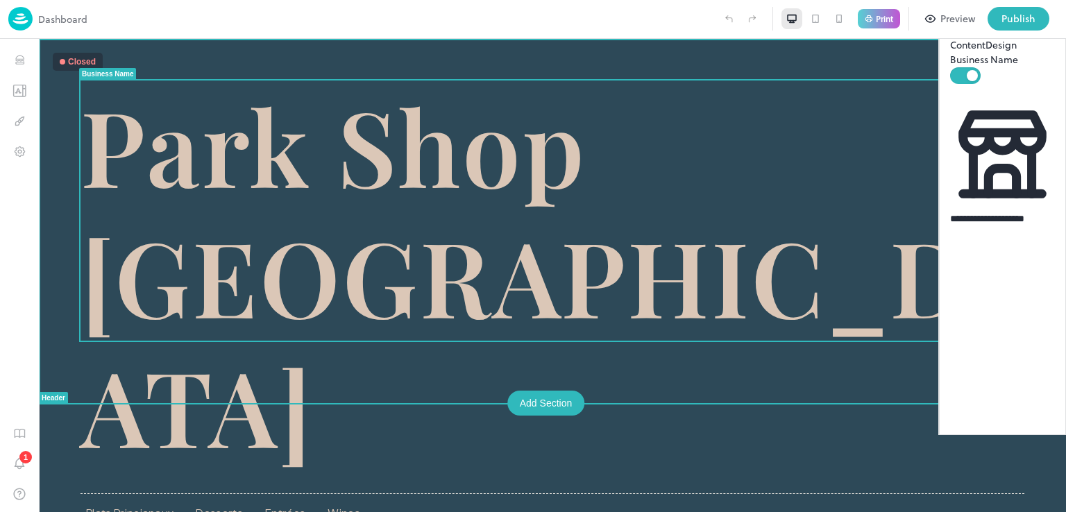
click at [469, 170] on span "Park Shop [GEOGRAPHIC_DATA]" at bounding box center [552, 275] width 944 height 391
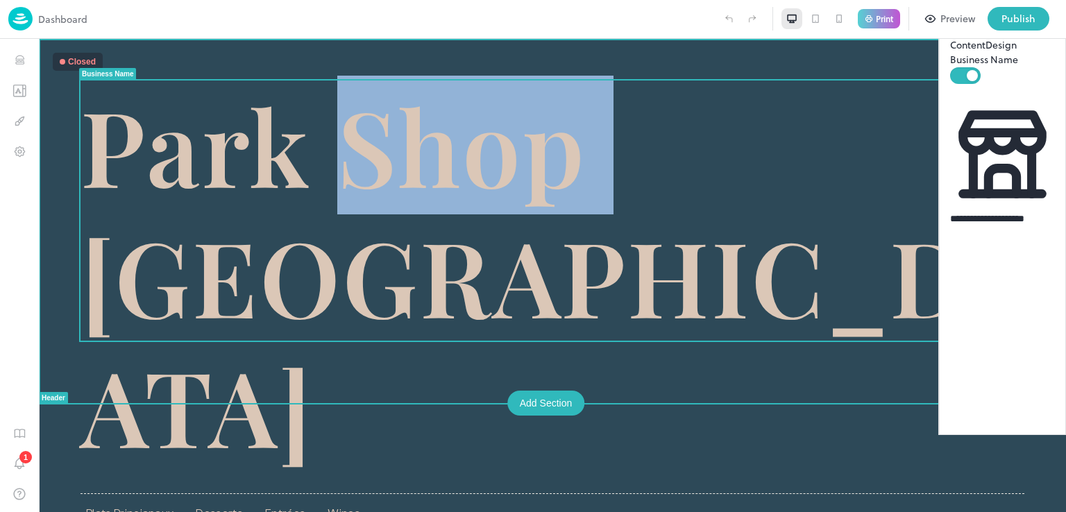
click at [469, 170] on span "Park Shop [GEOGRAPHIC_DATA]" at bounding box center [552, 275] width 944 height 391
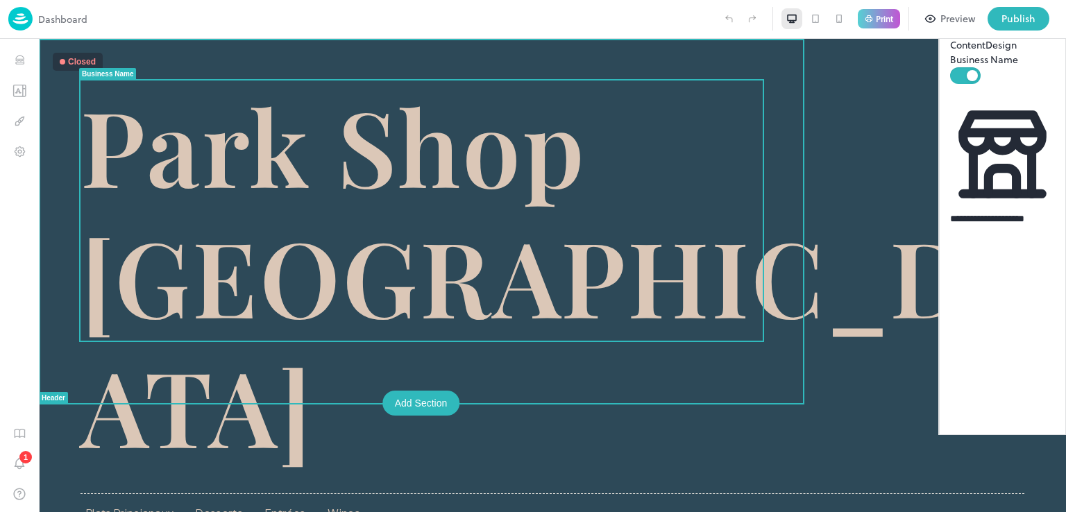
click at [590, 254] on span "Park Shop [GEOGRAPHIC_DATA]" at bounding box center [552, 275] width 944 height 391
click at [592, 273] on span "Park Shop [GEOGRAPHIC_DATA]" at bounding box center [552, 275] width 944 height 391
drag, startPoint x: 577, startPoint y: 289, endPoint x: 505, endPoint y: 264, distance: 75.7
click at [538, 275] on span "Park Shop [GEOGRAPHIC_DATA]" at bounding box center [552, 275] width 944 height 391
click at [379, 275] on span "Park Shop [GEOGRAPHIC_DATA]" at bounding box center [552, 275] width 944 height 391
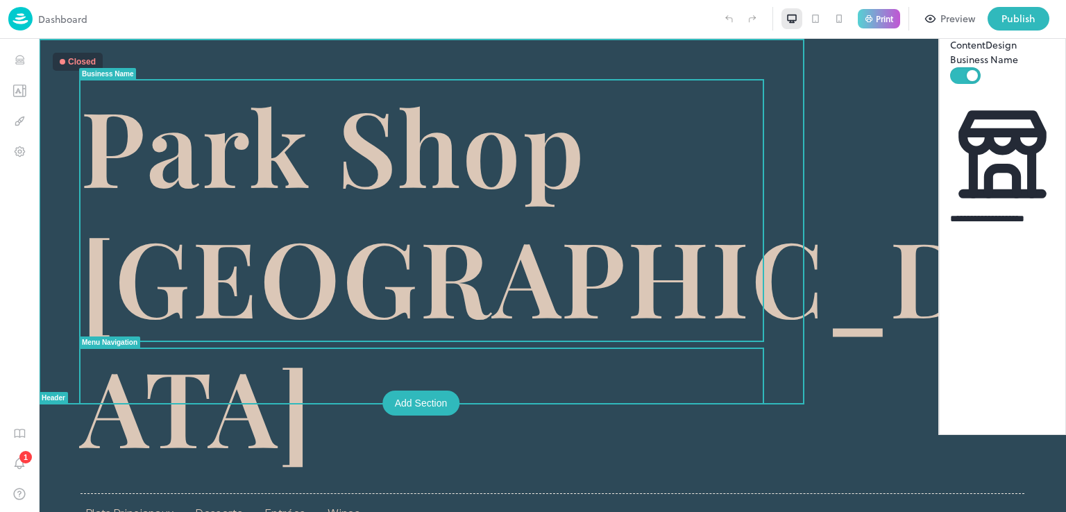
click at [133, 507] on span "Plats Princiapaux" at bounding box center [129, 513] width 87 height 12
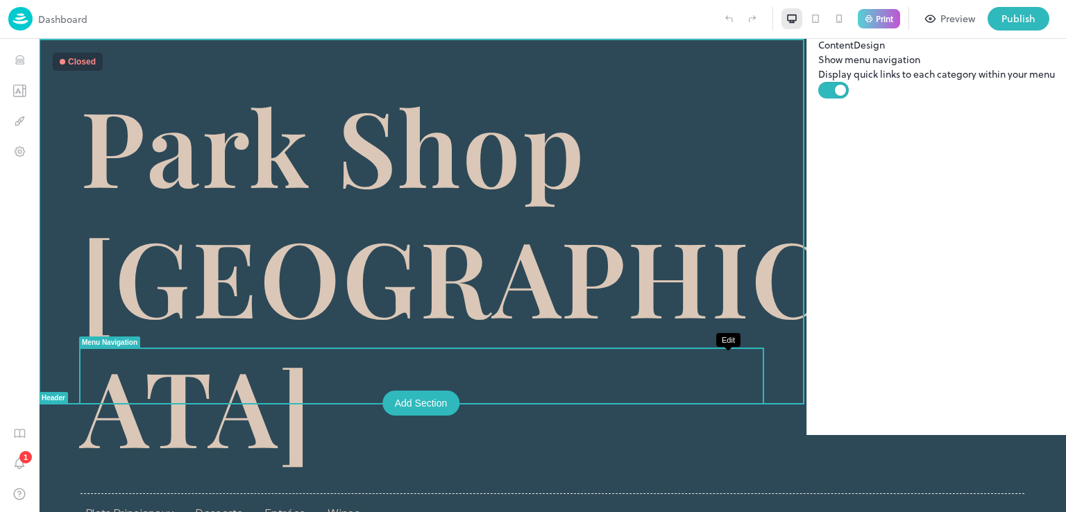
click at [985, 365] on icon "Edit" at bounding box center [990, 366] width 10 height 10
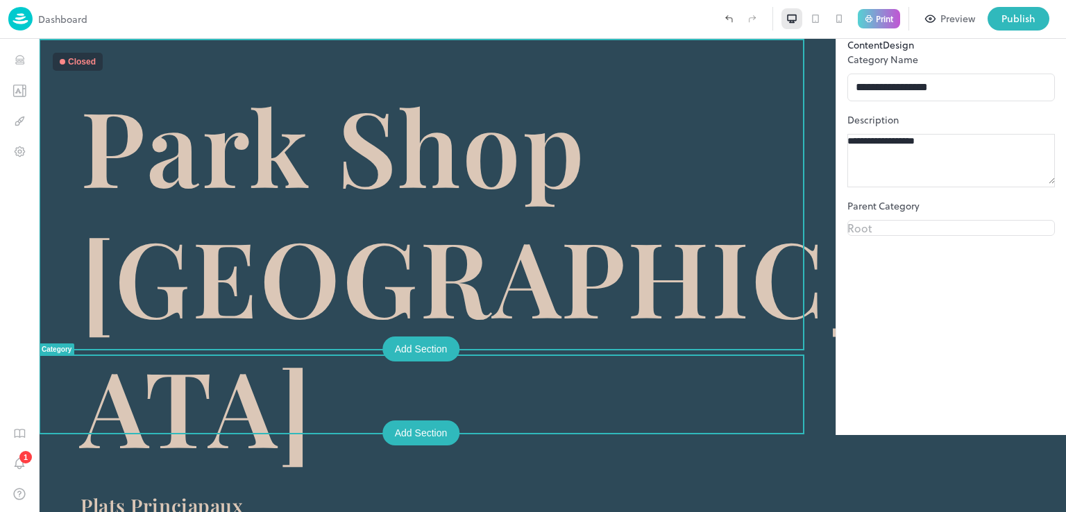
click at [792, 211] on div "Park Shop [GEOGRAPHIC_DATA]" at bounding box center [552, 259] width 1027 height 441
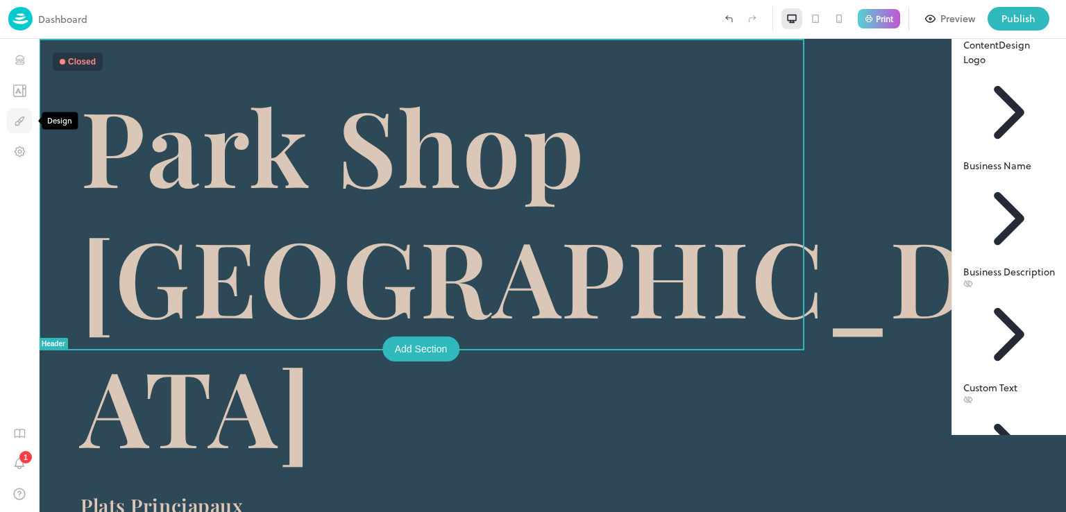
click at [17, 126] on icon "Design" at bounding box center [19, 120] width 13 height 13
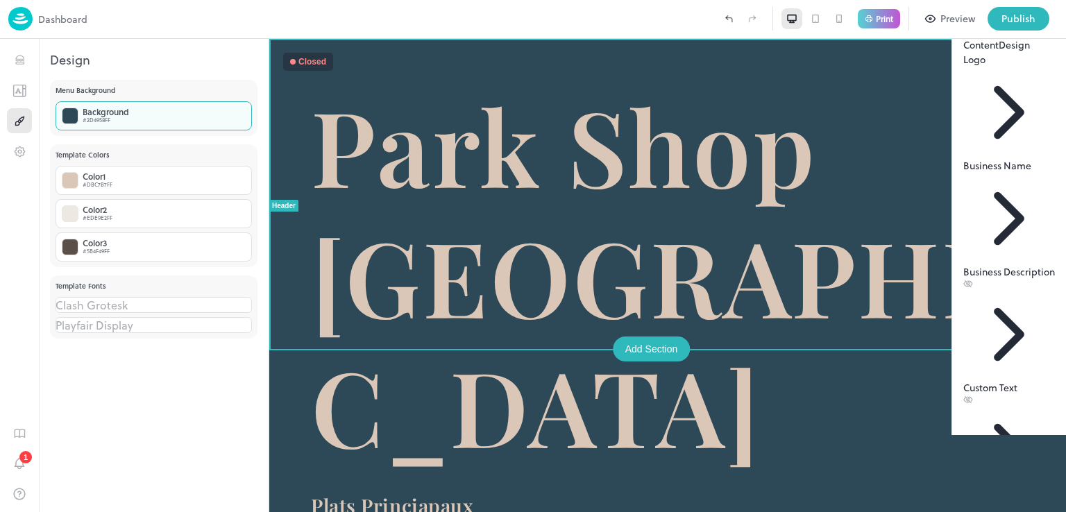
click at [155, 112] on div "Background #2D4958FF" at bounding box center [154, 115] width 196 height 29
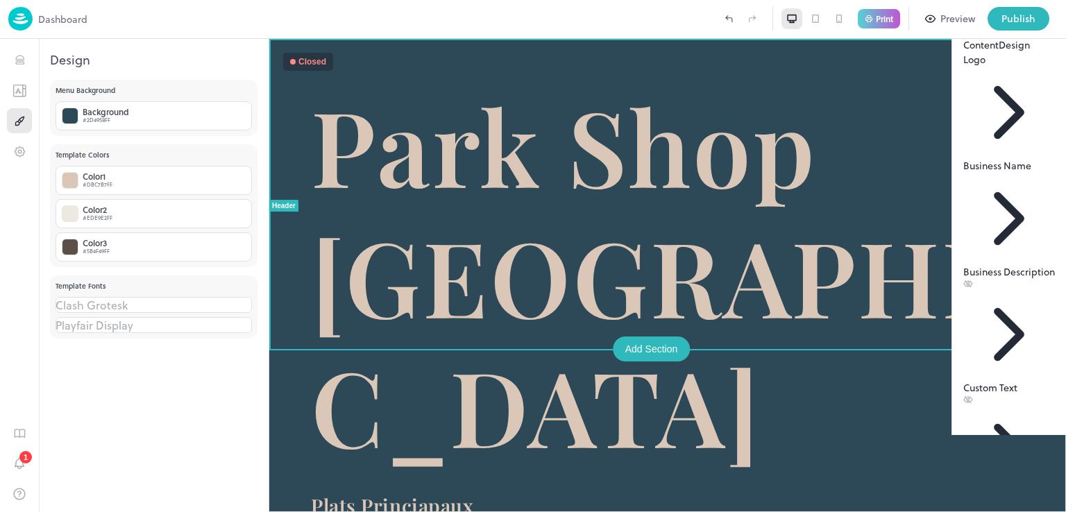
click at [150, 511] on p "Color" at bounding box center [533, 519] width 1066 height 15
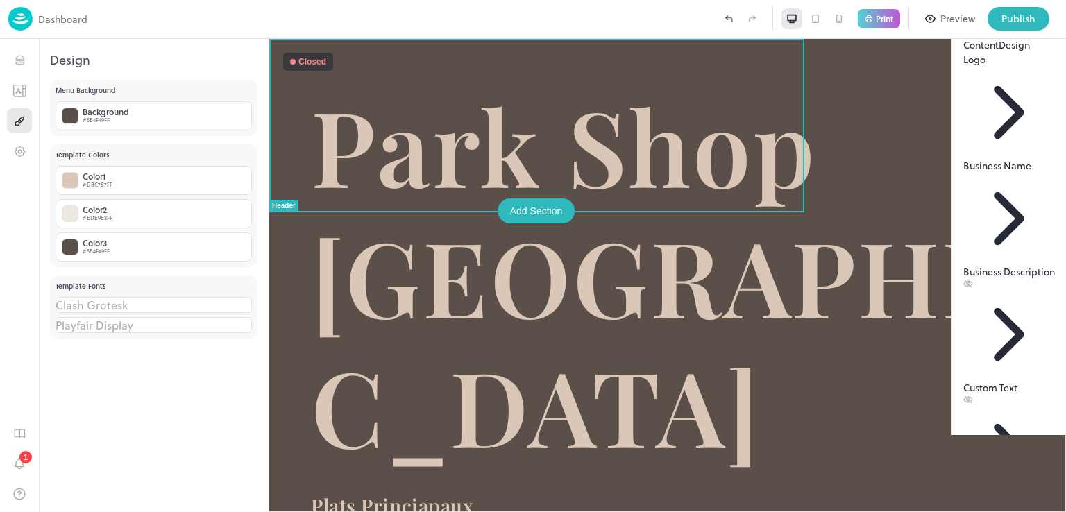
drag, startPoint x: 811, startPoint y: 277, endPoint x: 816, endPoint y: 381, distance: 104.2
click at [816, 511] on div at bounding box center [533, 512] width 1066 height 0
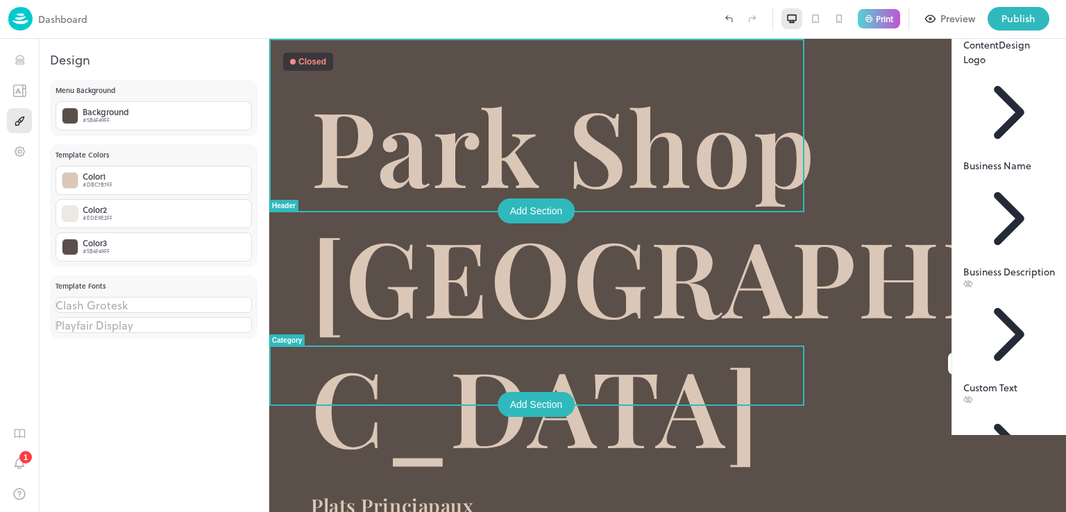
click at [730, 346] on div at bounding box center [536, 346] width 535 height 1
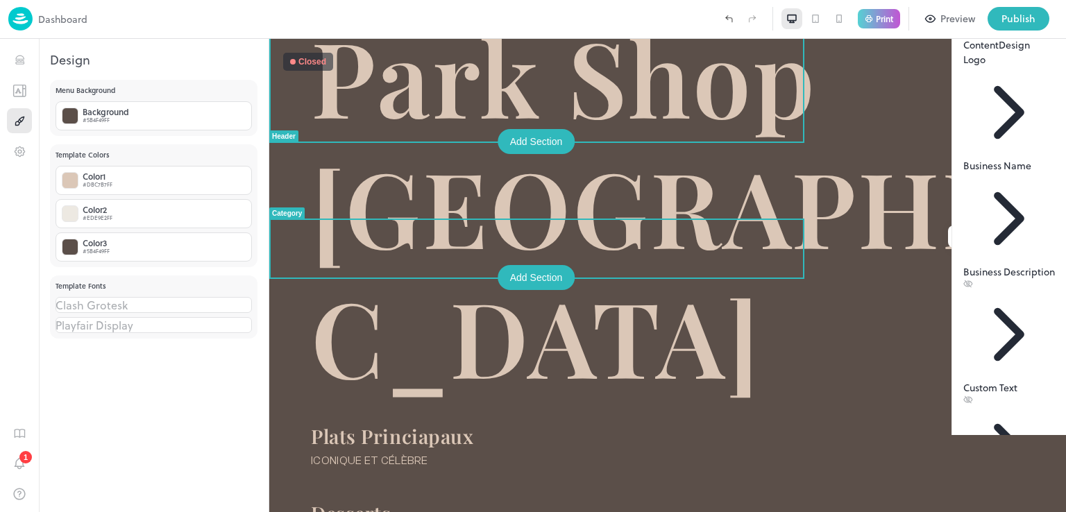
scroll to position [317, 0]
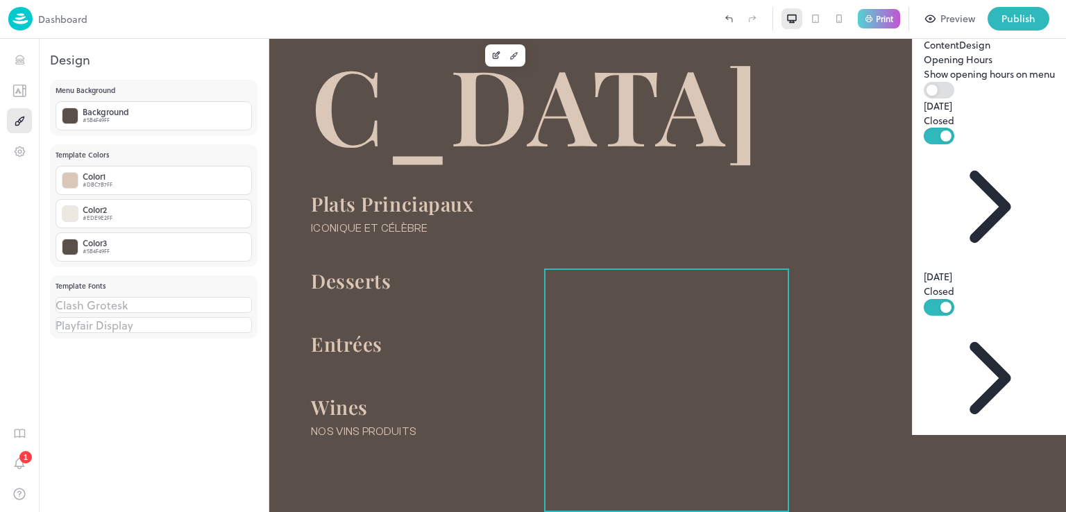
scroll to position [68, 0]
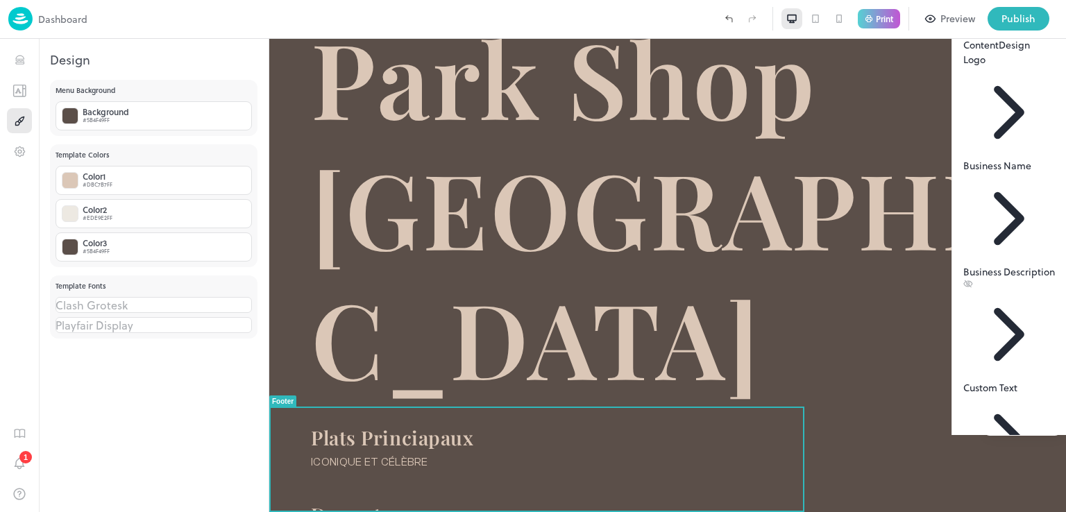
click at [280, 406] on div "Footer" at bounding box center [282, 402] width 27 height 12
click at [280, 401] on div "Footer" at bounding box center [283, 402] width 22 height 8
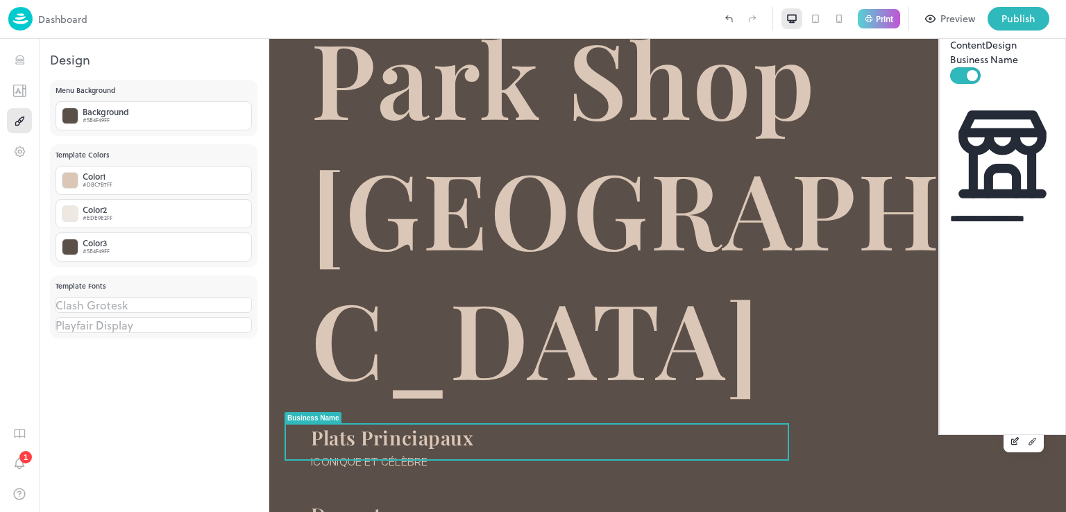
scroll to position [25, 0]
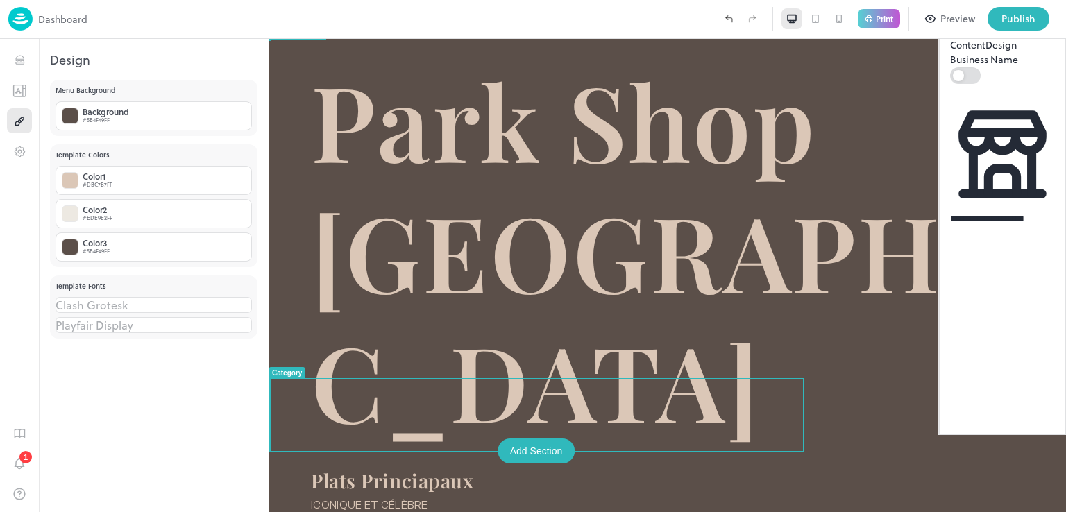
click at [522, 461] on div "Add Section" at bounding box center [537, 451] width 78 height 25
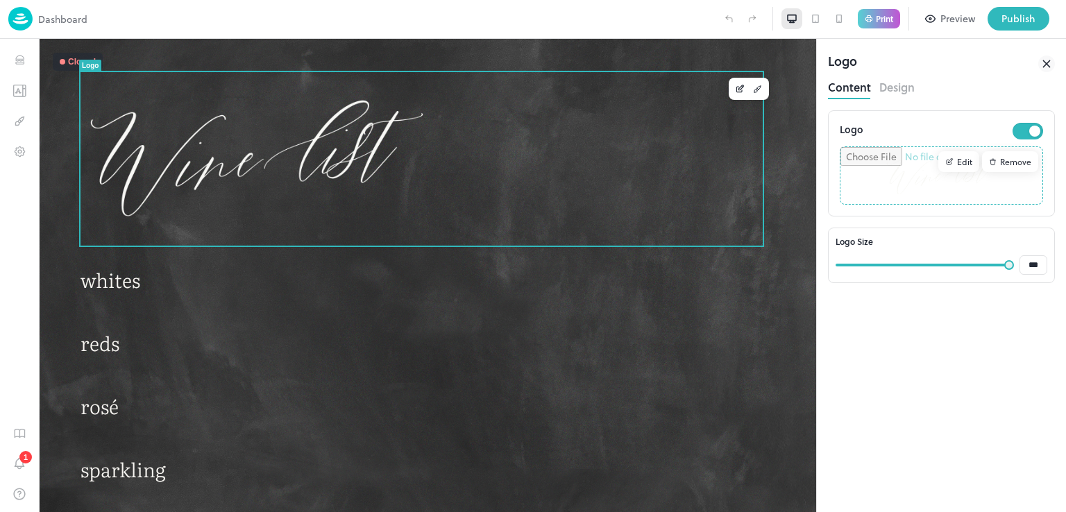
click at [963, 159] on div "Edit" at bounding box center [958, 161] width 41 height 21
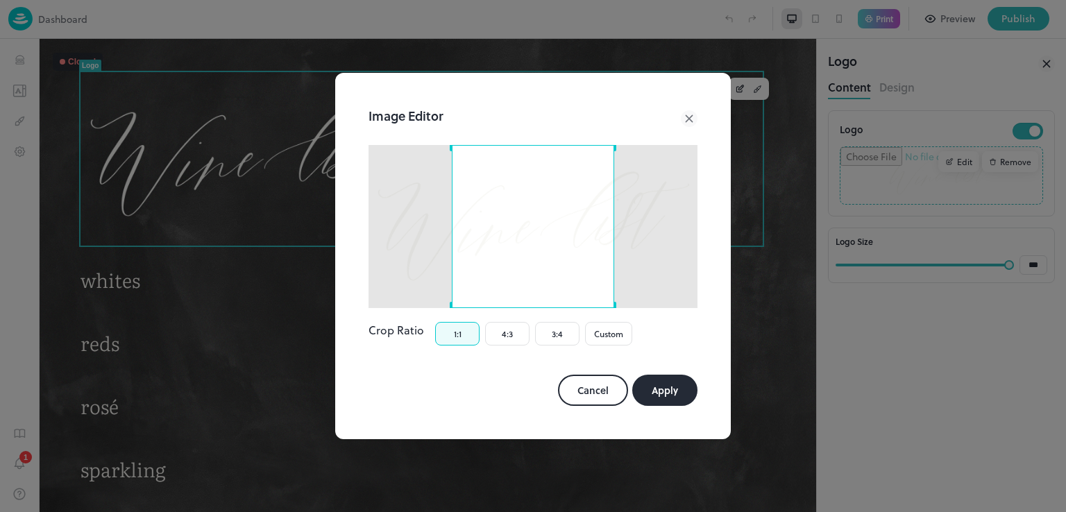
click at [689, 126] on icon at bounding box center [689, 118] width 17 height 17
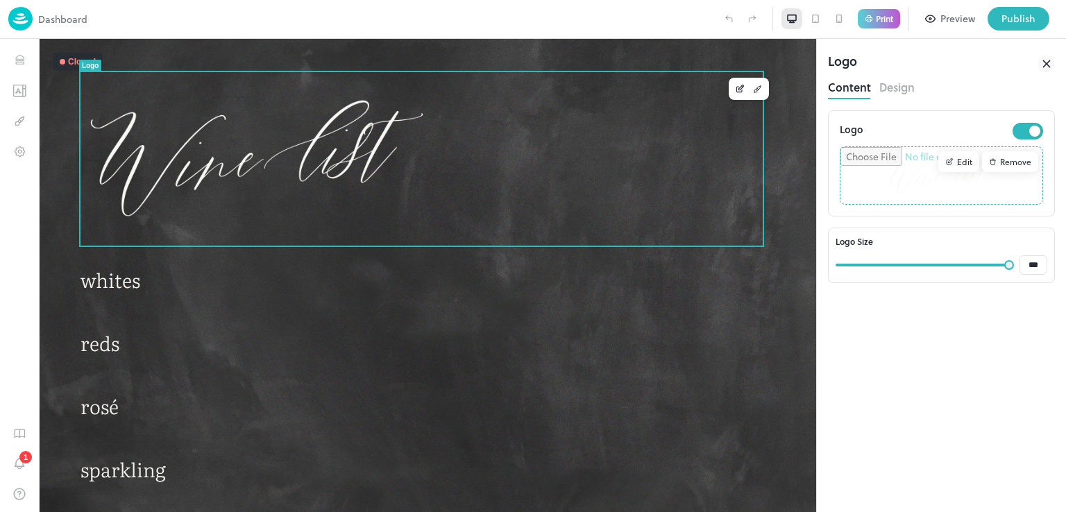
click at [546, 151] on div at bounding box center [427, 158] width 694 height 173
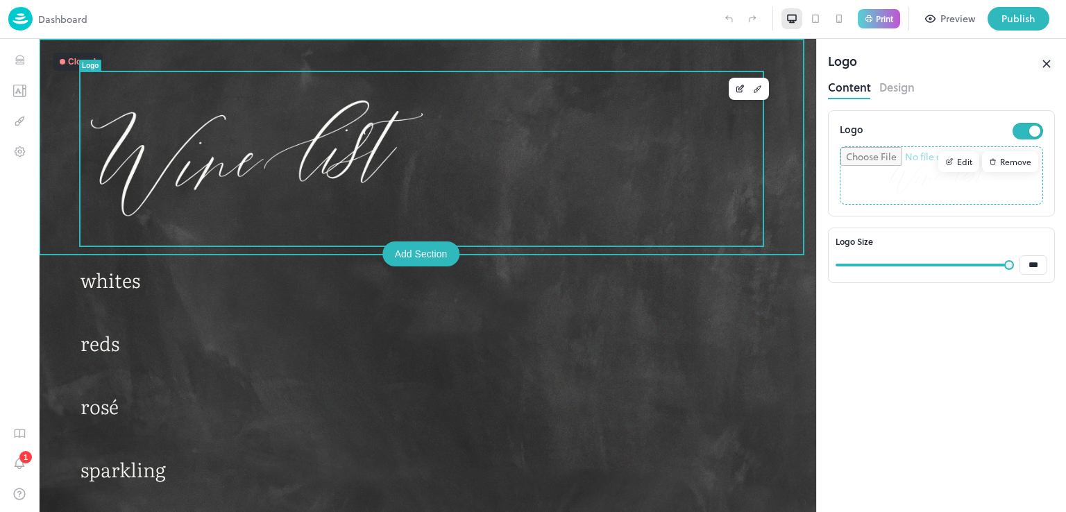
click at [545, 151] on div at bounding box center [427, 158] width 694 height 173
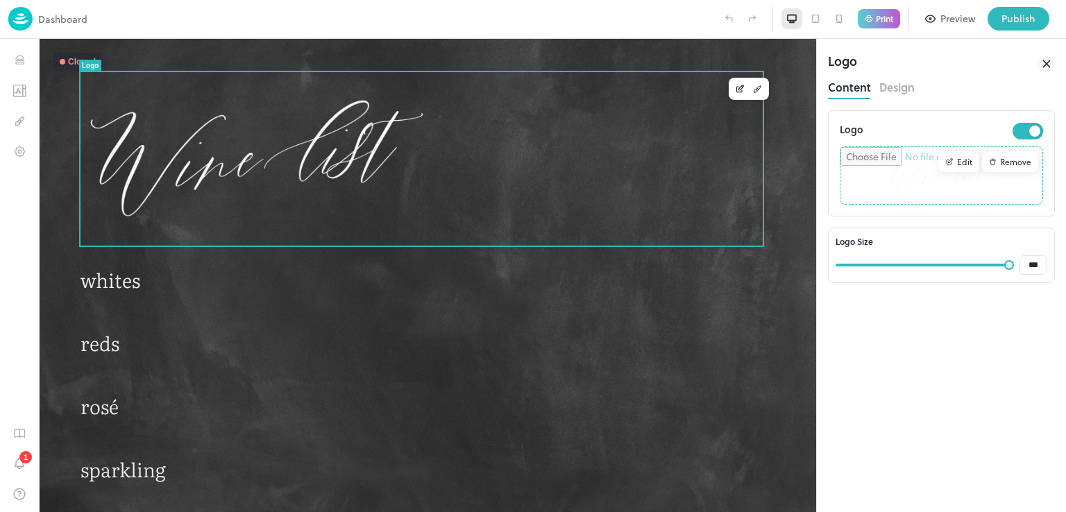
click at [903, 88] on button "Design" at bounding box center [896, 85] width 35 height 19
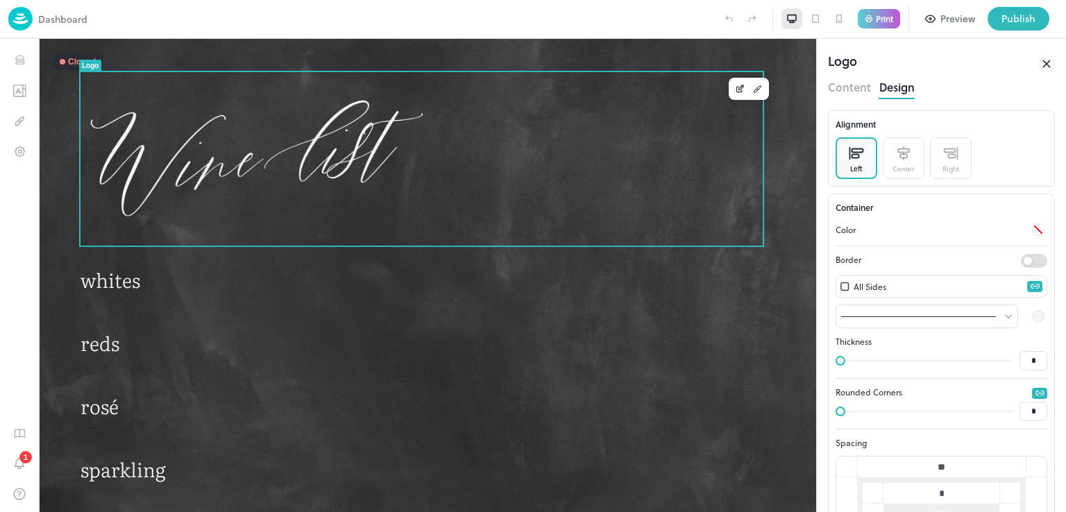
scroll to position [80, 0]
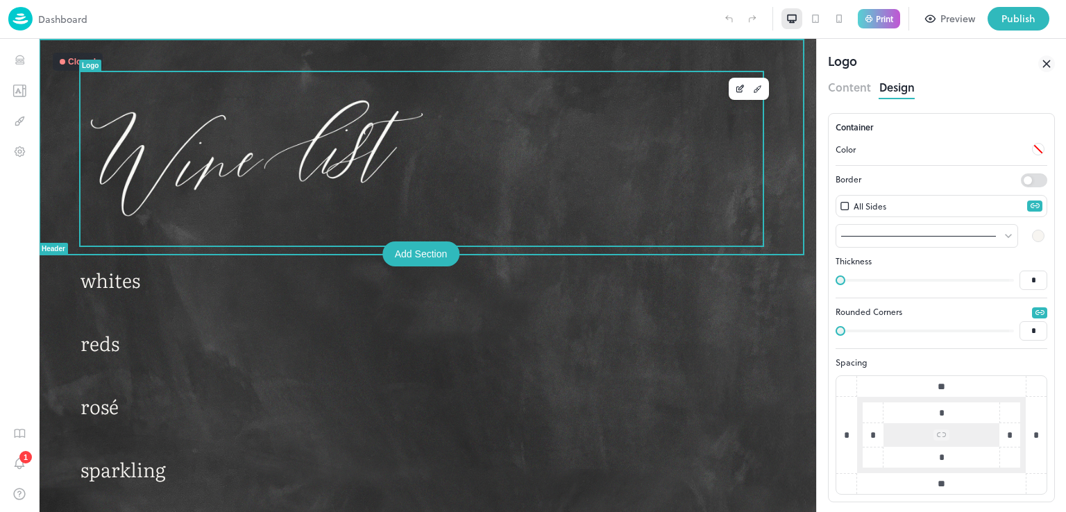
click at [404, 158] on img at bounding box center [255, 158] width 351 height 173
click at [350, 128] on img at bounding box center [255, 158] width 351 height 173
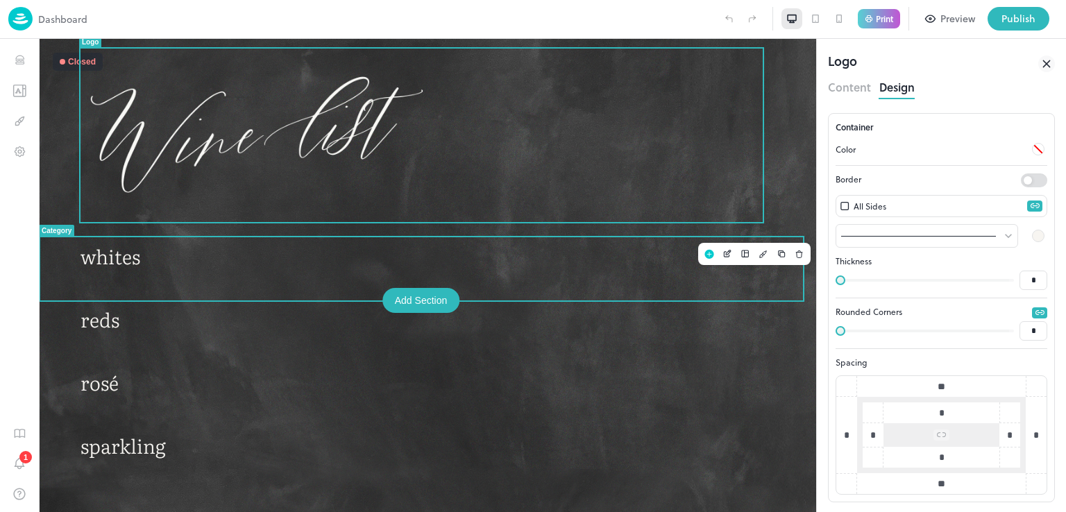
scroll to position [0, 0]
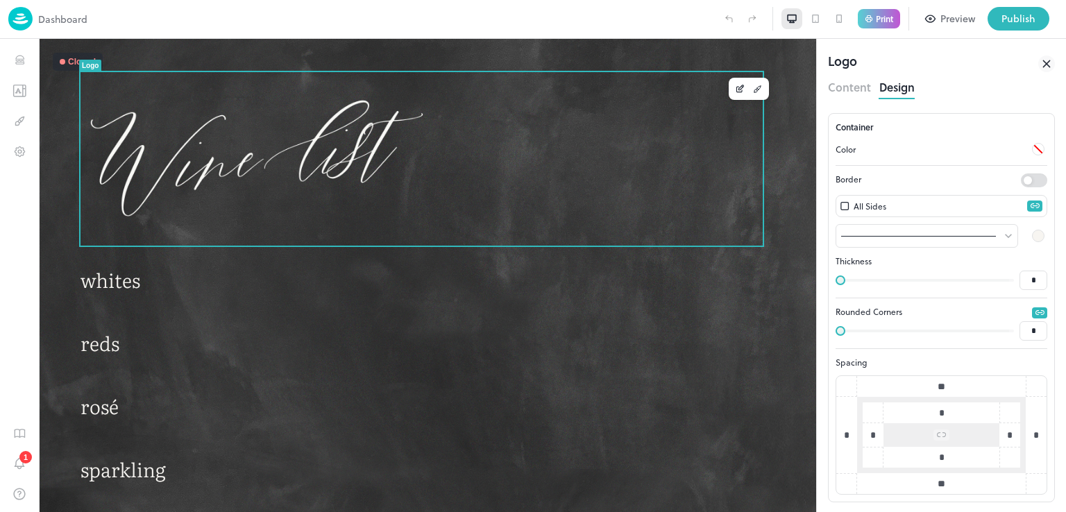
click at [64, 21] on p "Dashboard" at bounding box center [62, 19] width 49 height 15
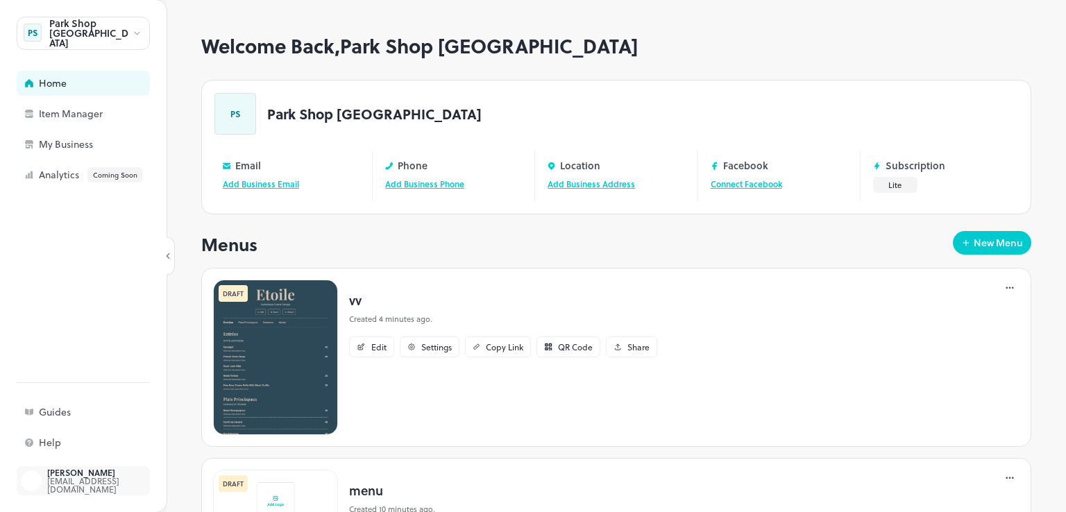
click at [61, 486] on div "[EMAIL_ADDRESS][DOMAIN_NAME]" at bounding box center [112, 485] width 130 height 17
click at [84, 33] on div "Park Shop Hamuliakovo" at bounding box center [90, 33] width 83 height 29
click at [139, 34] on div at bounding box center [533, 256] width 1066 height 512
click at [135, 35] on icon at bounding box center [137, 33] width 10 height 10
click at [134, 37] on div at bounding box center [533, 256] width 1066 height 512
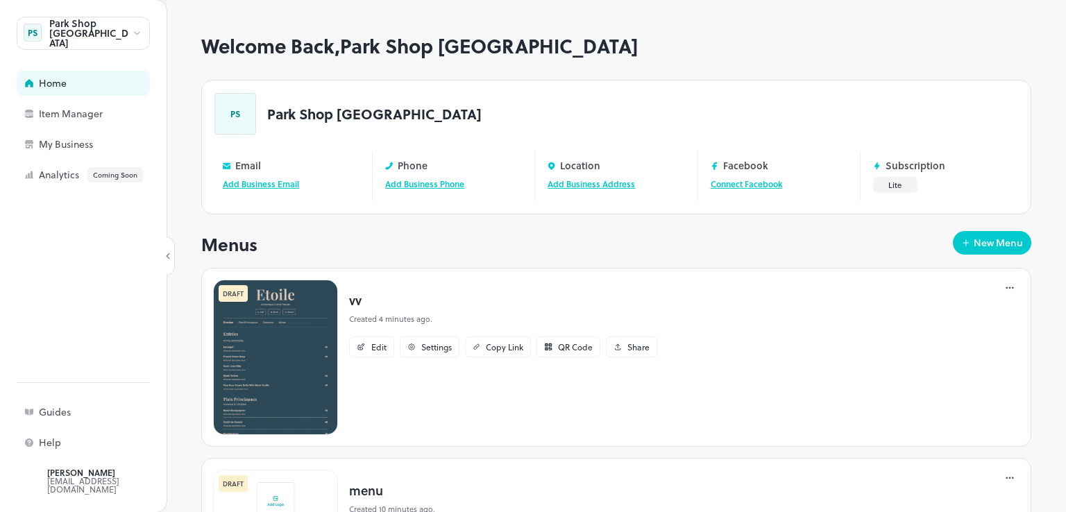
click at [134, 37] on icon at bounding box center [137, 33] width 10 height 10
click at [134, 37] on div at bounding box center [533, 256] width 1066 height 512
click at [210, 310] on div "DRAFT vv Created 4 minutes ago. Edit Settings Copy Link QR Code Share" at bounding box center [616, 357] width 830 height 179
click at [192, 309] on div "Welcome Back, Park Shop Hamuliakovo PS Park Shop Hamuliakovo Email Add Business…" at bounding box center [616, 273] width 899 height 477
click at [170, 257] on icon at bounding box center [168, 256] width 10 height 10
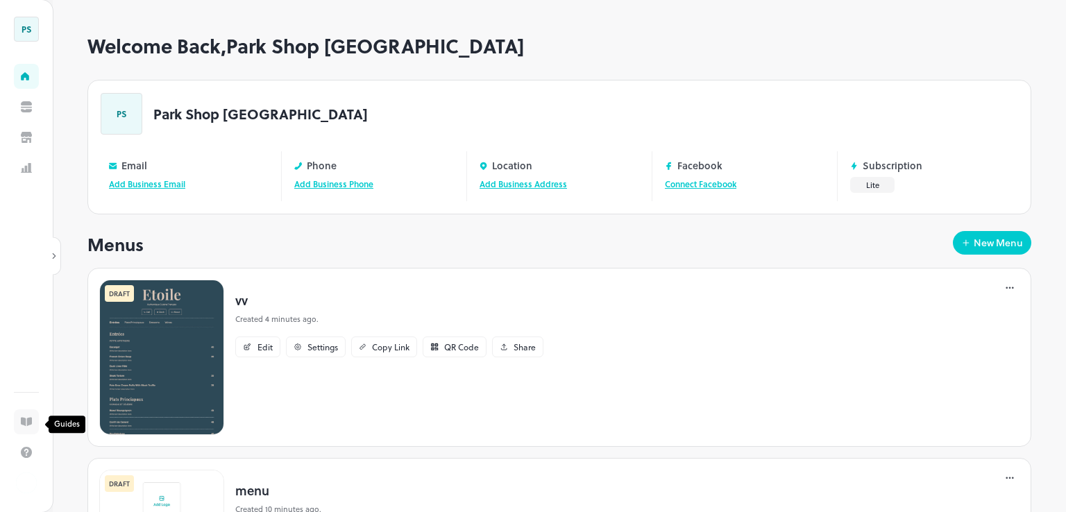
click at [26, 422] on icon "Guides" at bounding box center [26, 421] width 11 height 11
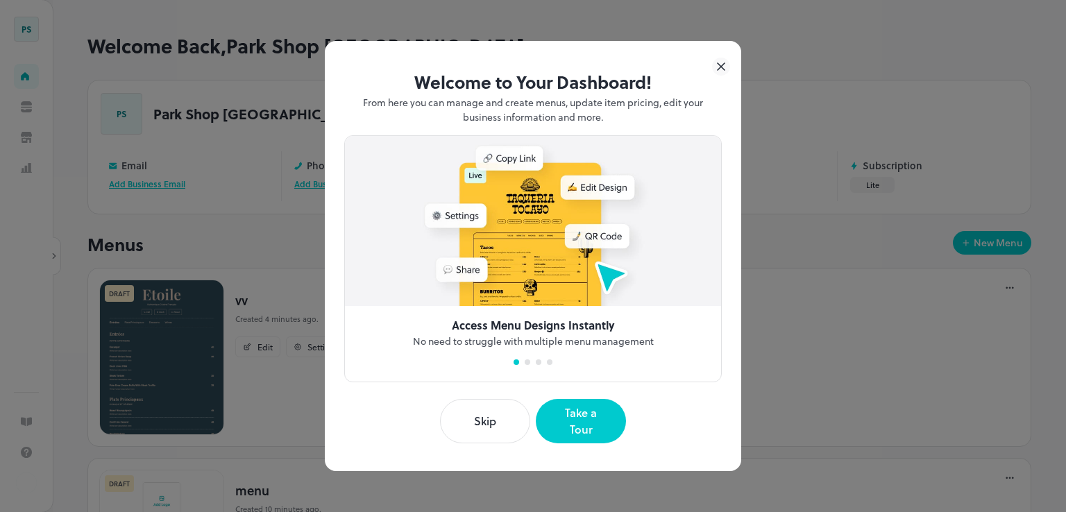
click at [483, 421] on button "Skip" at bounding box center [485, 421] width 90 height 44
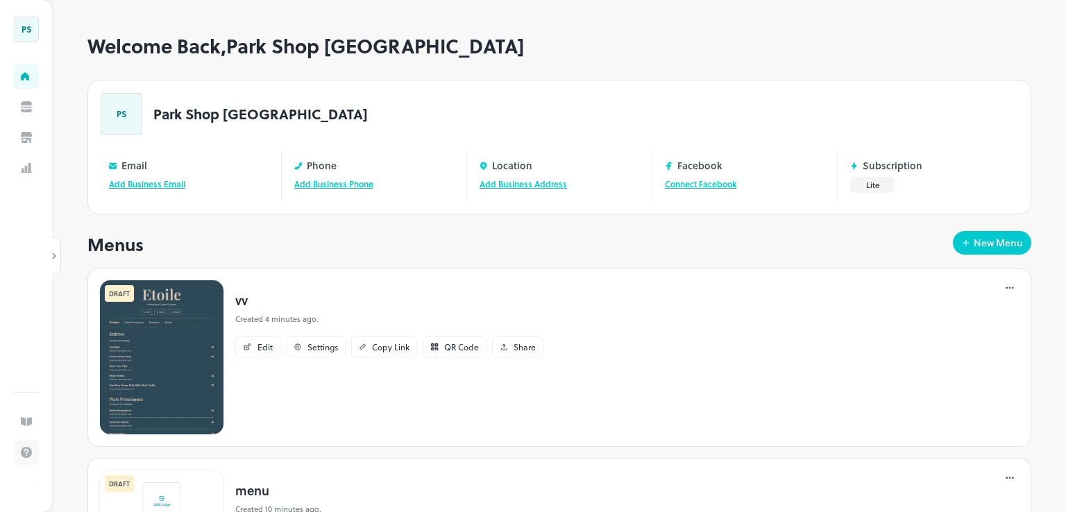
click at [26, 452] on icon "Help" at bounding box center [26, 452] width 11 height 11
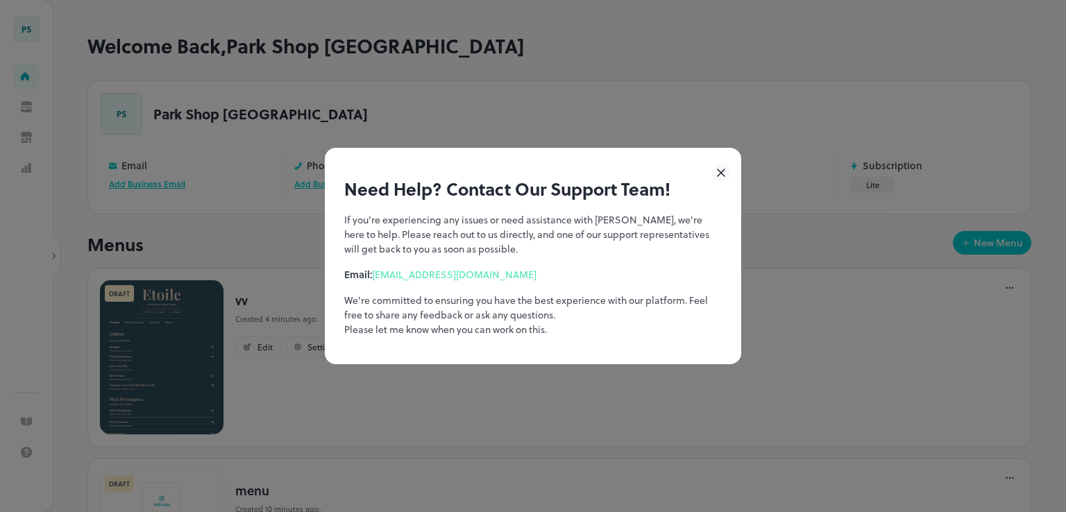
click at [74, 243] on div "Need Help? Contact Our Support Team! If you're experiencing any issues or need …" at bounding box center [533, 256] width 1066 height 512
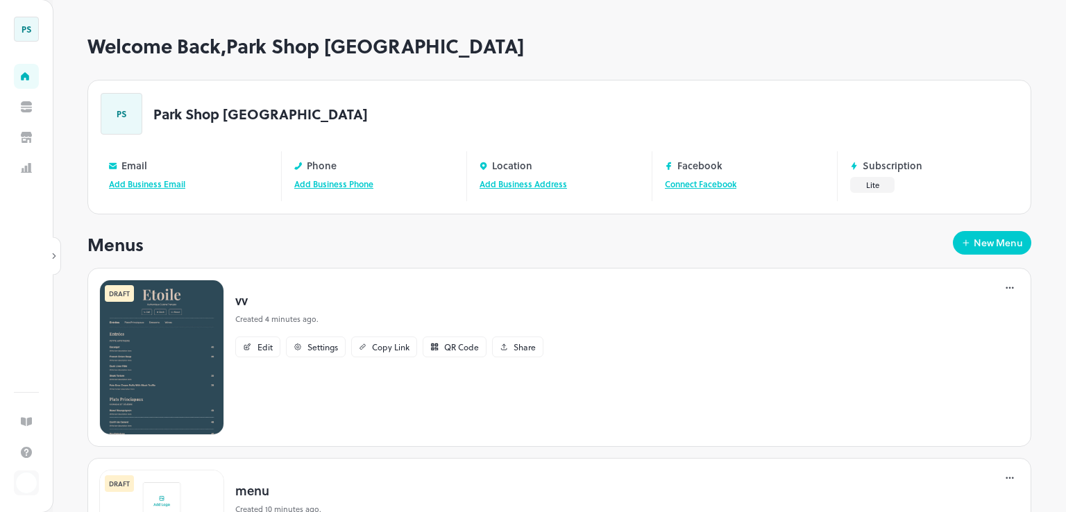
click at [31, 486] on img at bounding box center [26, 483] width 21 height 21
click at [29, 486] on img at bounding box center [26, 483] width 21 height 21
click at [55, 251] on icon at bounding box center [54, 256] width 10 height 10
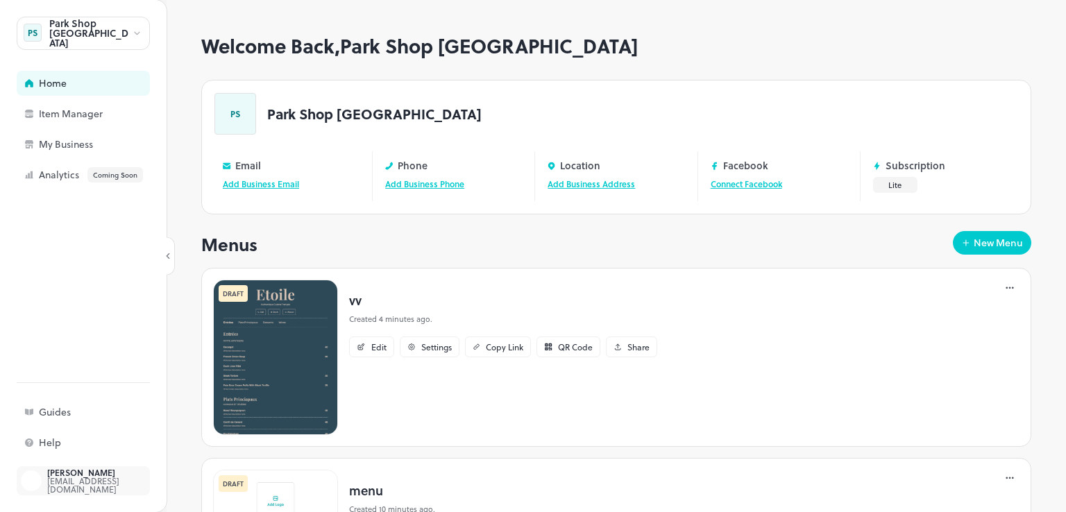
click at [49, 484] on div "[EMAIL_ADDRESS][DOMAIN_NAME]" at bounding box center [112, 485] width 130 height 17
